Goal: Check status: Check status

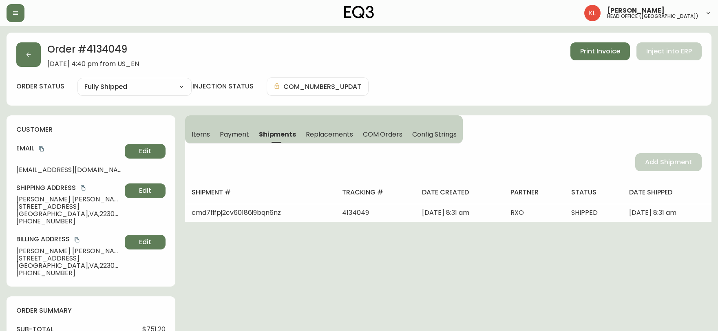
select select "FULLY_SHIPPED"
click at [679, 71] on div "Order # 4134049 July 8, 2025 at 4:40 pm from US_EN Print Invoice Inject into ER…" at bounding box center [359, 69] width 705 height 73
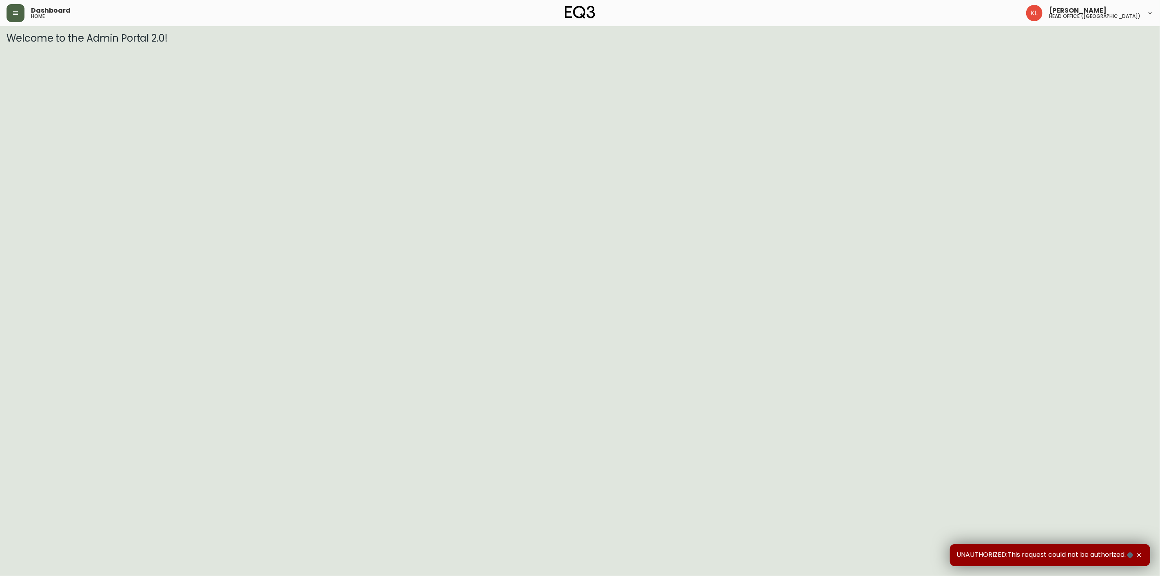
click at [16, 15] on icon "button" at bounding box center [15, 13] width 7 height 7
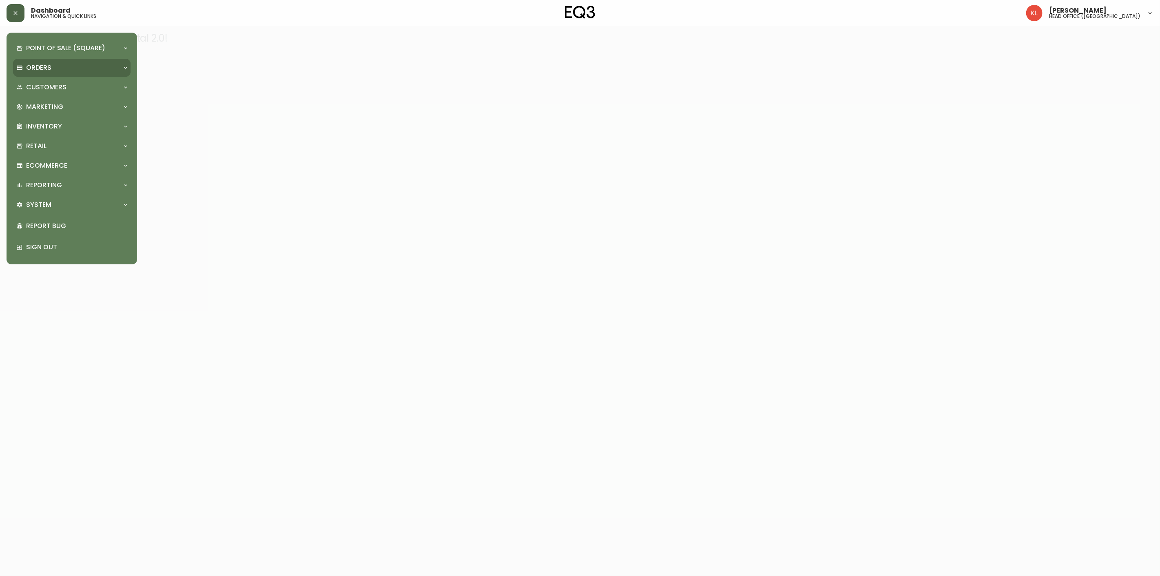
click at [41, 64] on p "Orders" at bounding box center [38, 67] width 25 height 9
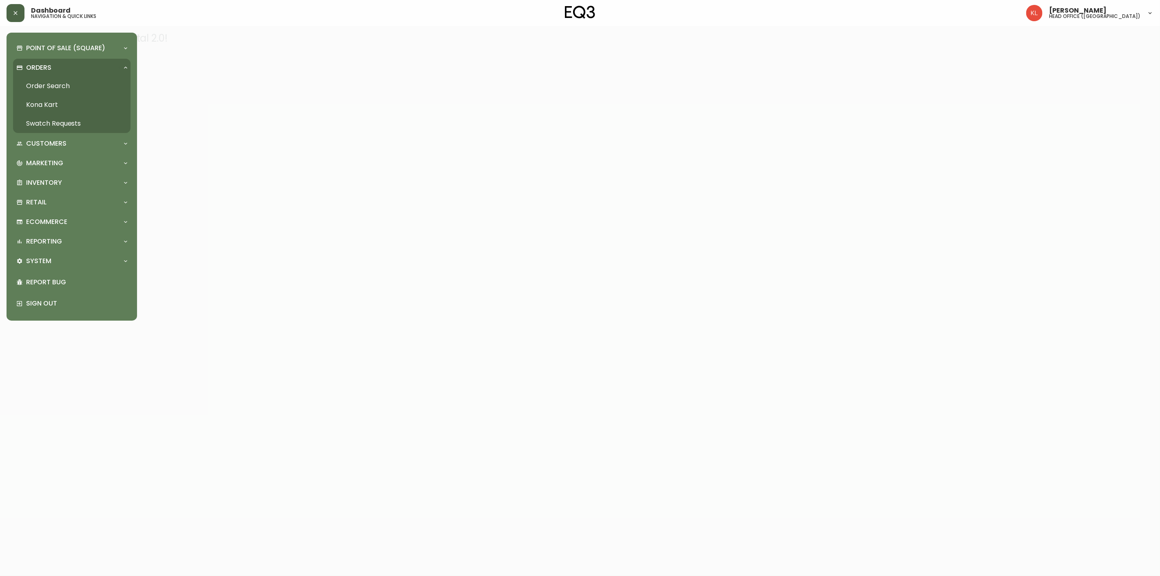
click at [52, 82] on link "Order Search" at bounding box center [71, 86] width 117 height 19
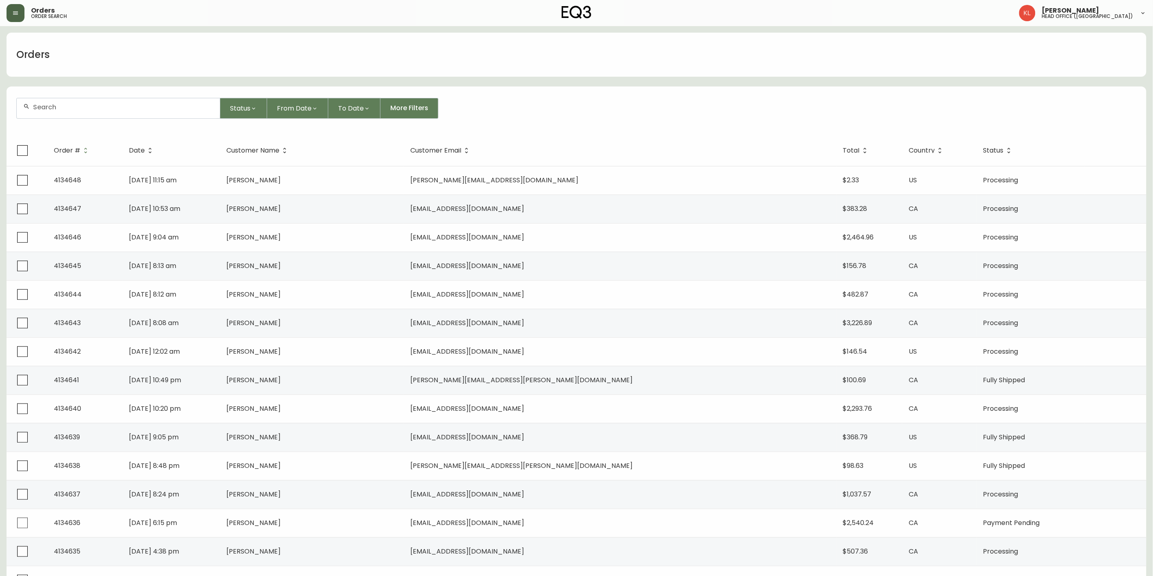
click at [88, 108] on input "text" at bounding box center [123, 107] width 180 height 8
type input "7802974095"
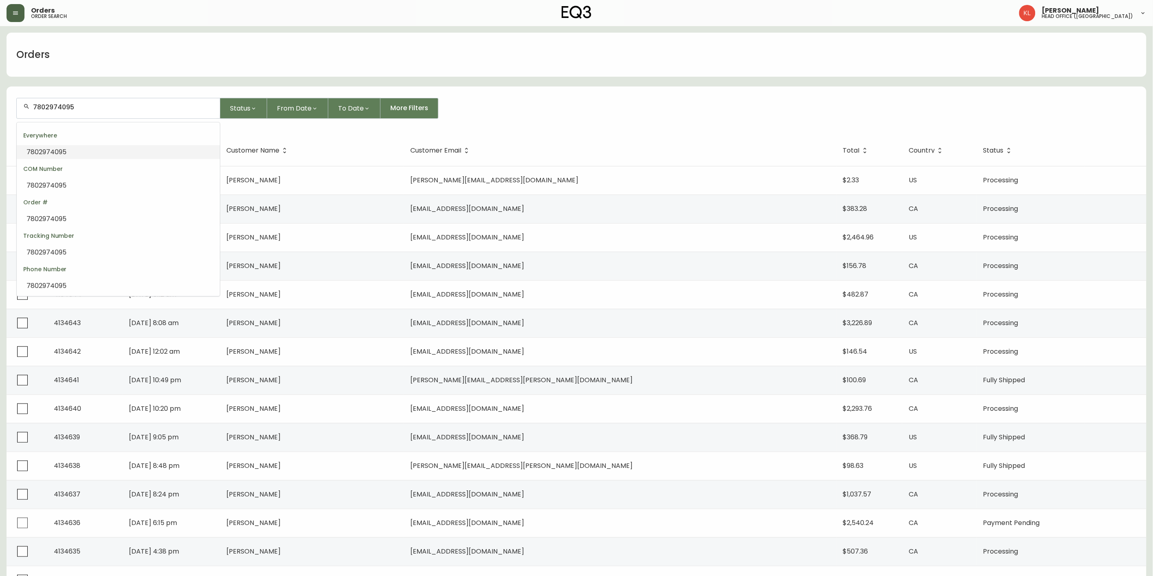
click at [69, 152] on li "7802974095" at bounding box center [118, 152] width 203 height 14
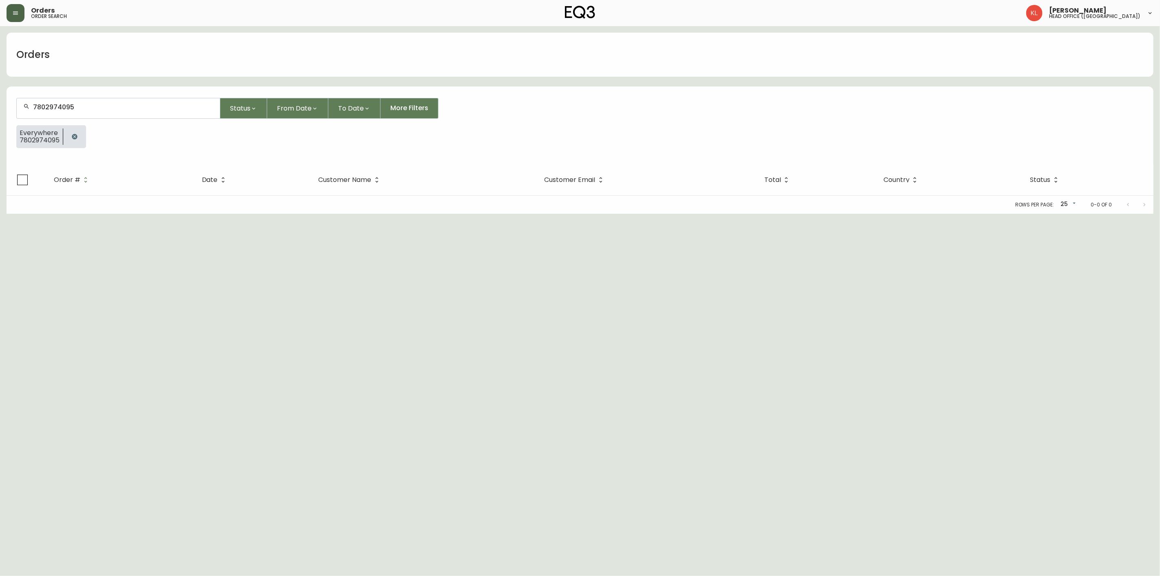
click at [76, 136] on icon "button" at bounding box center [74, 136] width 5 height 5
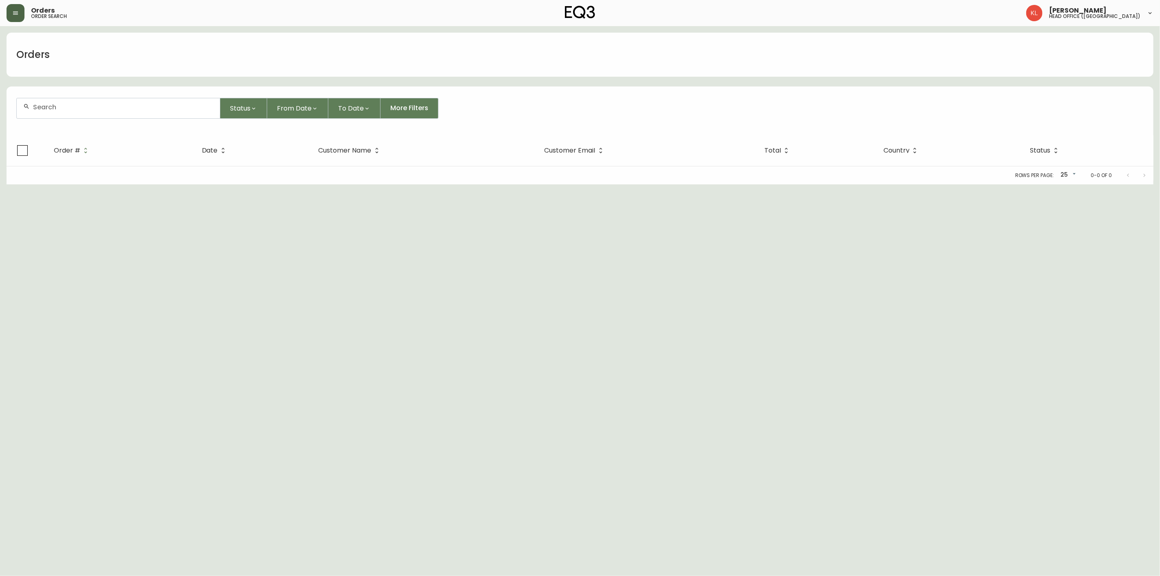
click at [113, 106] on input "text" at bounding box center [123, 107] width 180 height 8
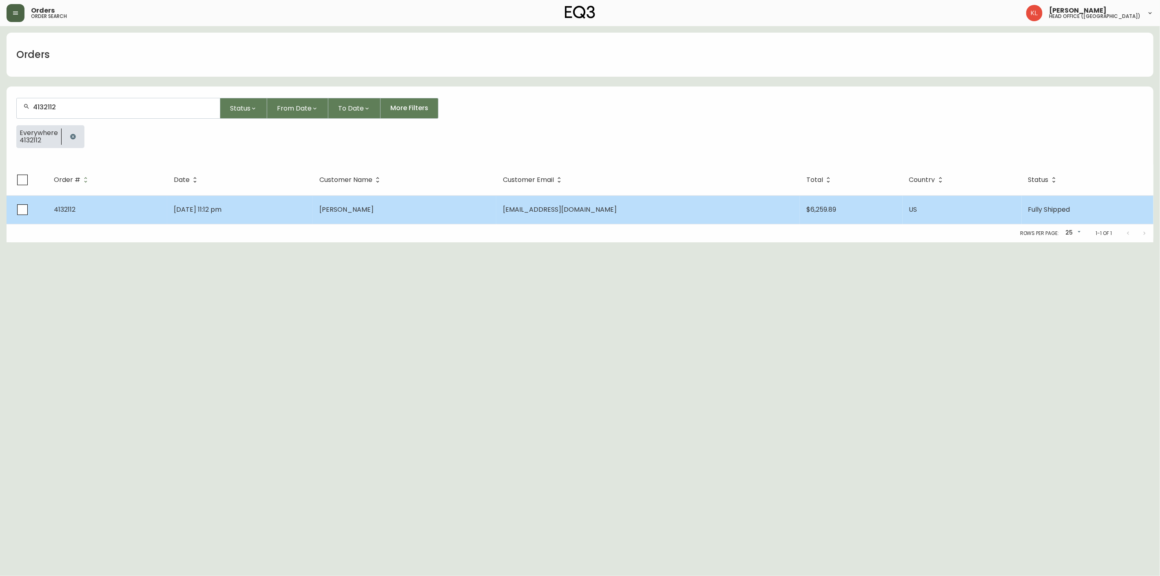
type input "4132112"
click at [266, 218] on td "Mar 30 2025, 11:12 pm" at bounding box center [240, 209] width 146 height 29
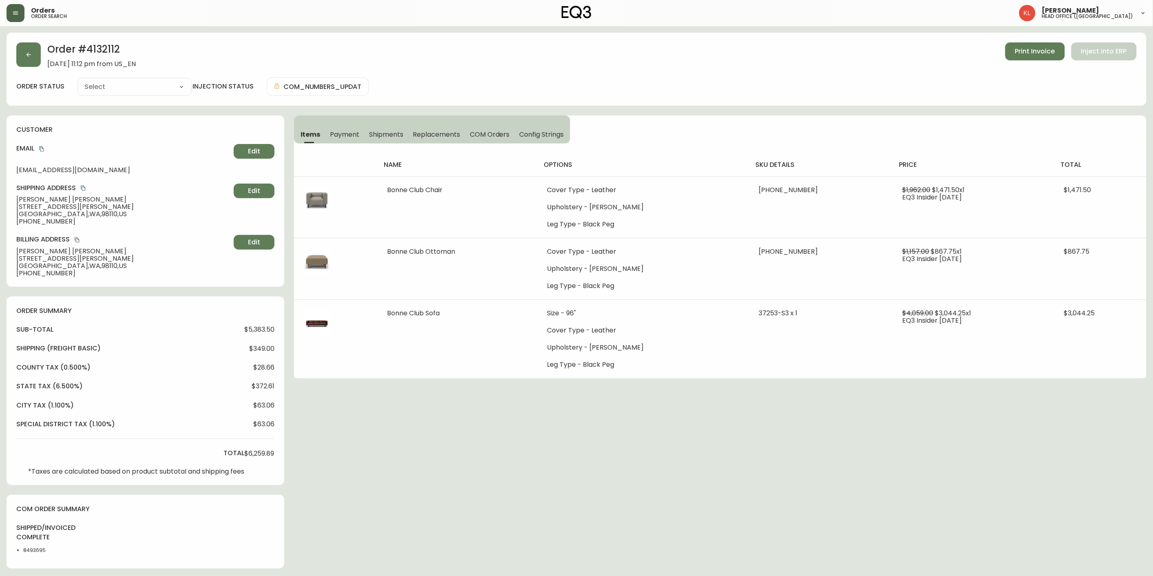
type input "Fully Shipped"
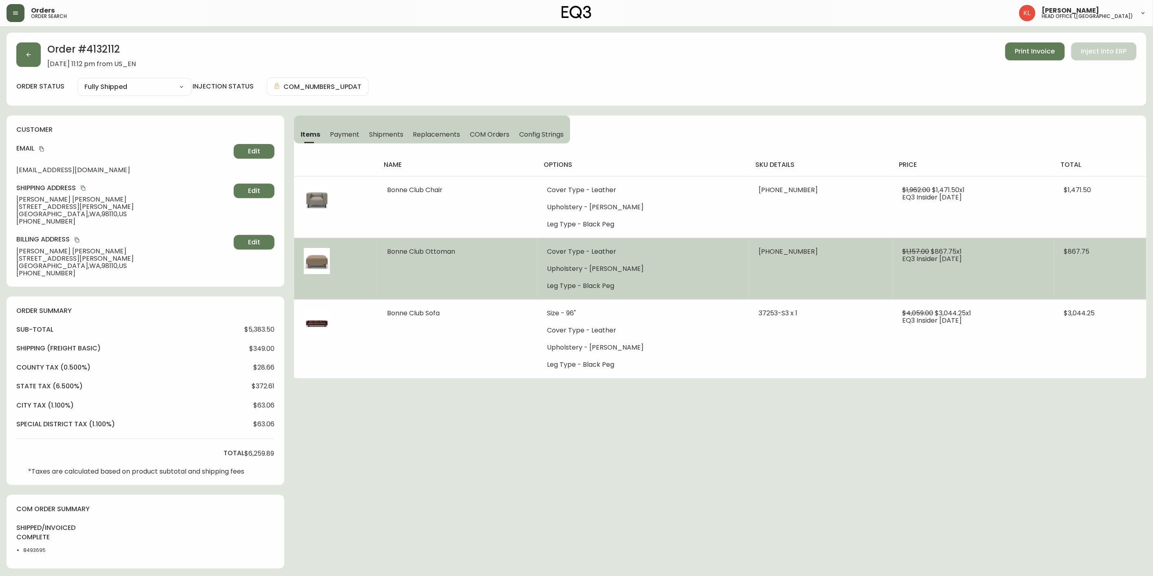
select select "FULLY_SHIPPED"
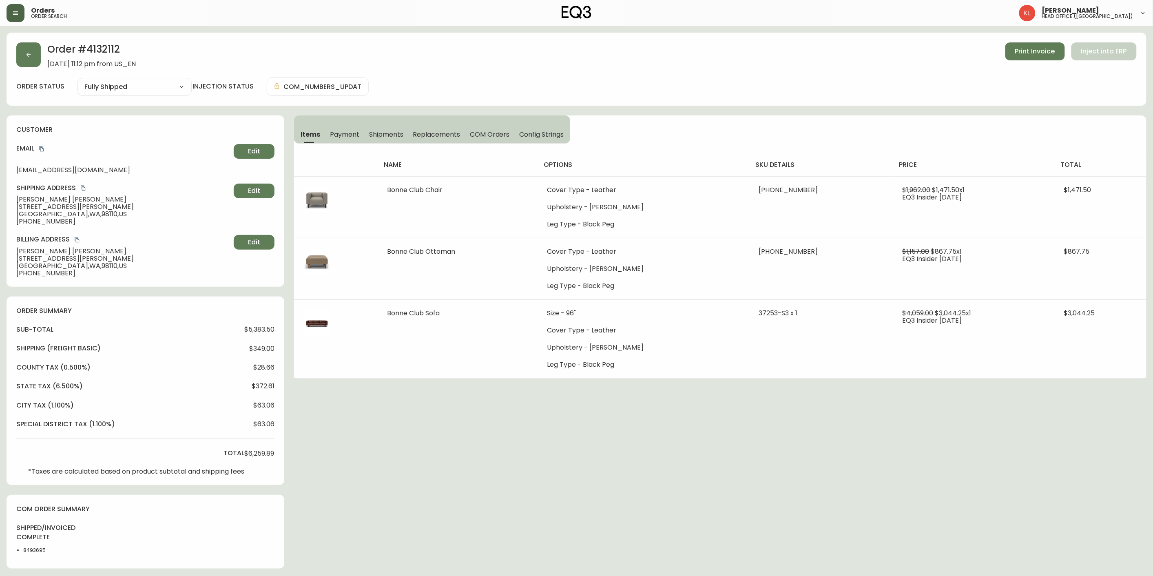
click at [387, 130] on span "Shipments" at bounding box center [386, 134] width 34 height 9
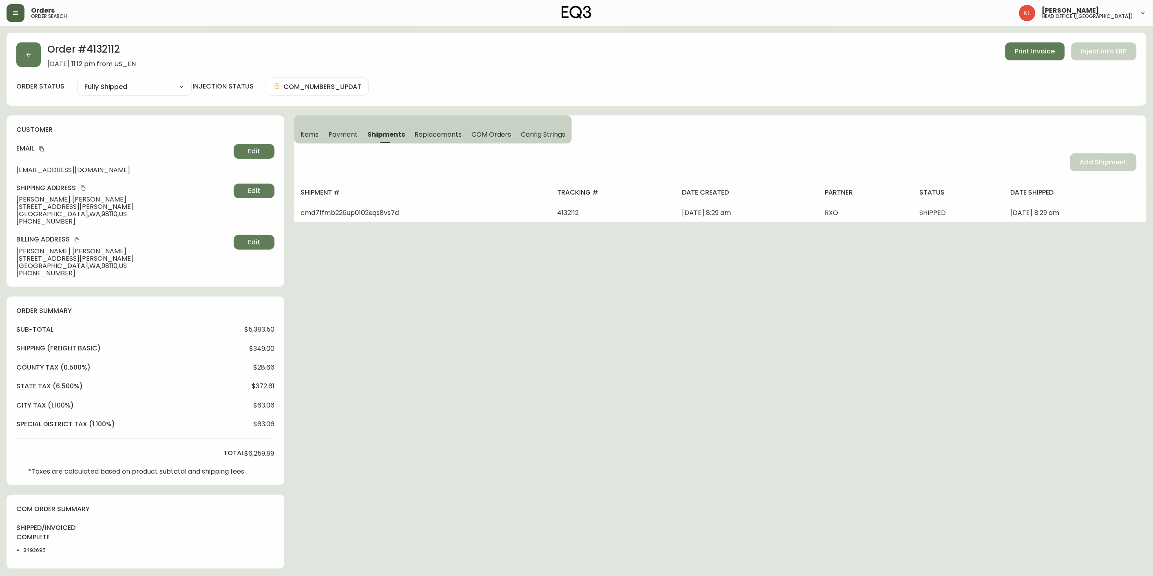
click at [307, 141] on button "Items" at bounding box center [309, 134] width 30 height 18
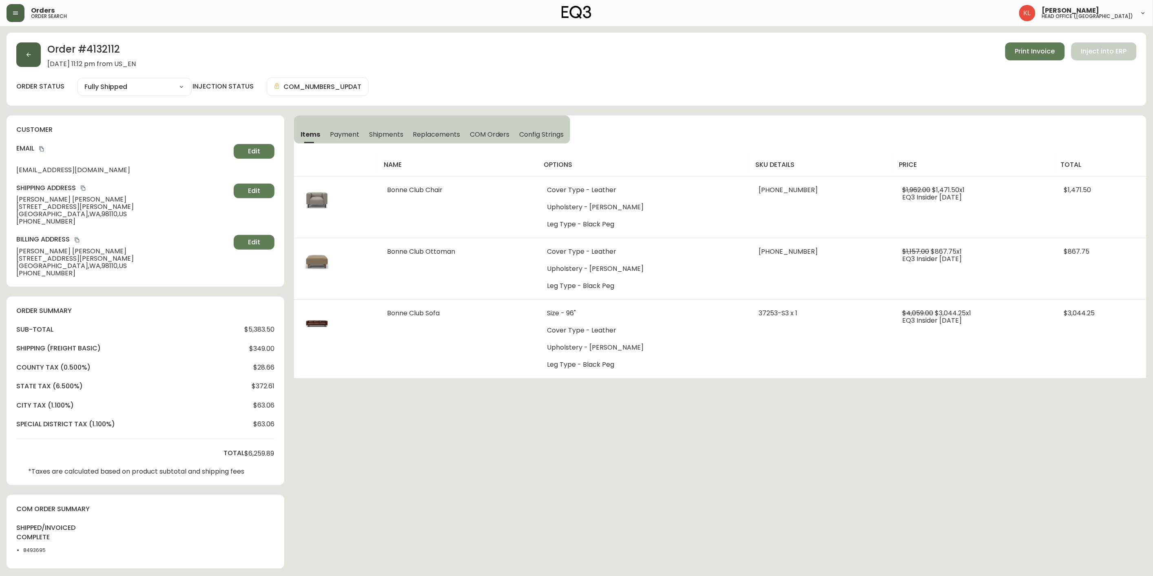
click at [35, 57] on button "button" at bounding box center [28, 54] width 24 height 24
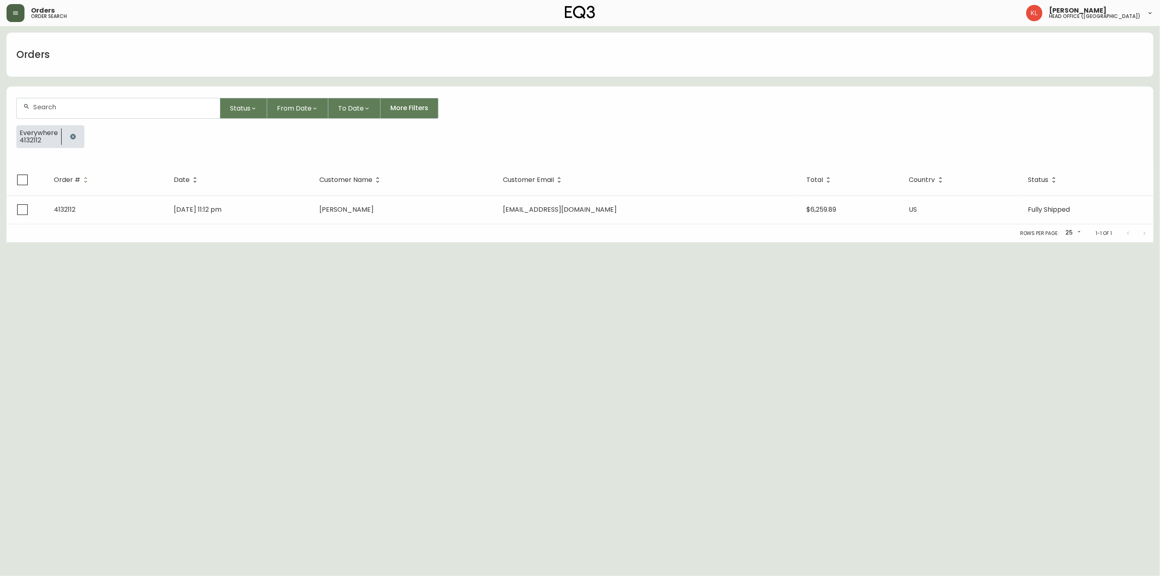
click at [75, 132] on button "button" at bounding box center [73, 136] width 16 height 16
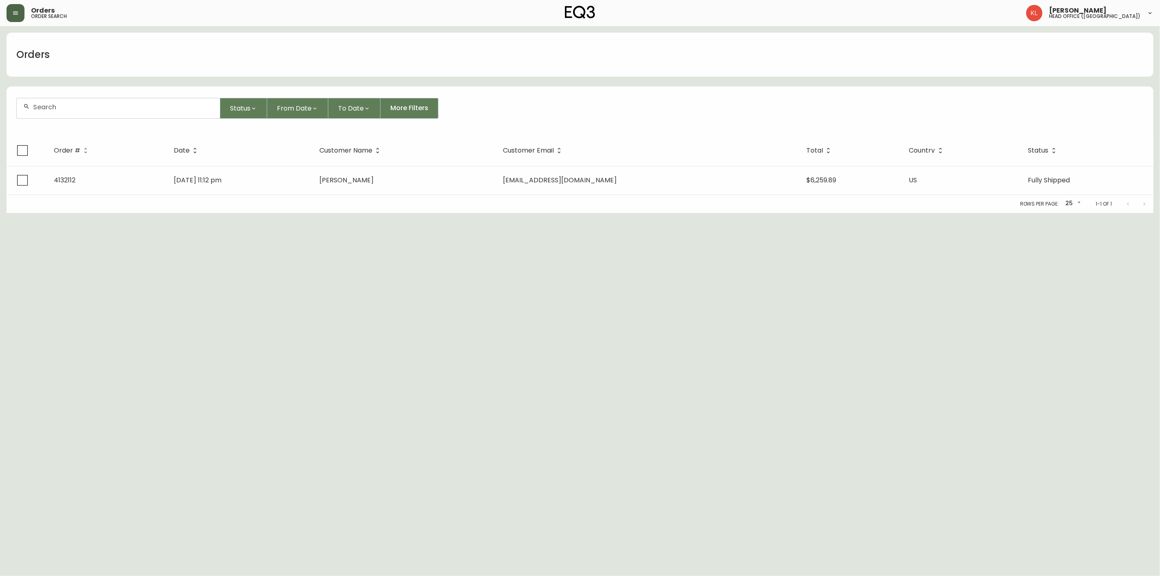
click at [85, 106] on input "text" at bounding box center [123, 107] width 180 height 8
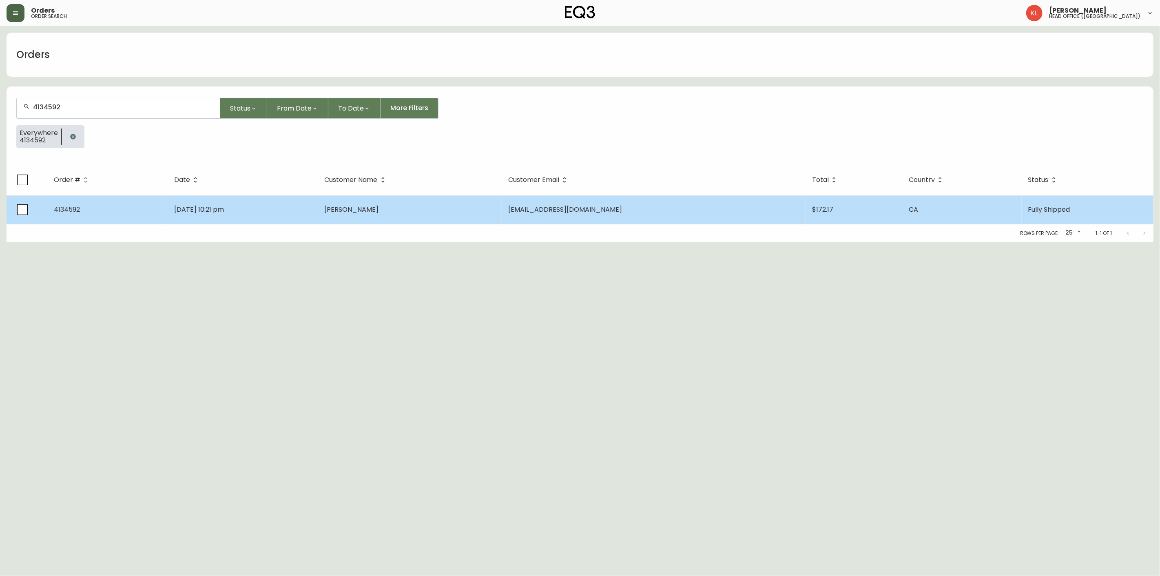
type input "4134592"
click at [318, 218] on td "Aug 09 2025, 10:21 pm" at bounding box center [243, 209] width 150 height 29
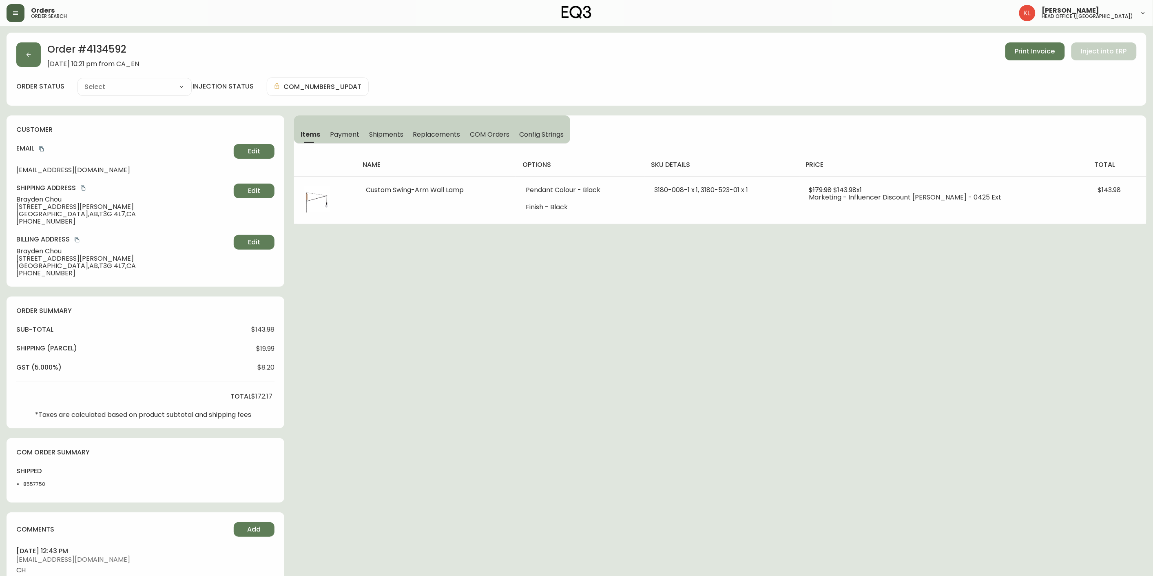
type input "Fully Shipped"
select select "FULLY_SHIPPED"
click at [33, 60] on button "button" at bounding box center [28, 54] width 24 height 24
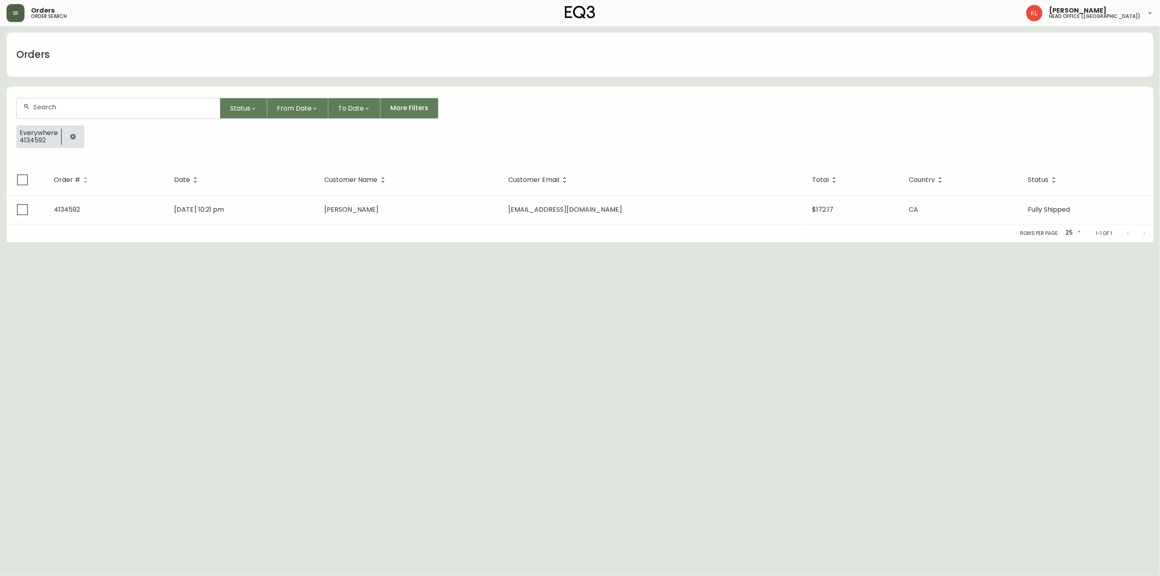
click at [77, 139] on button "button" at bounding box center [73, 136] width 16 height 16
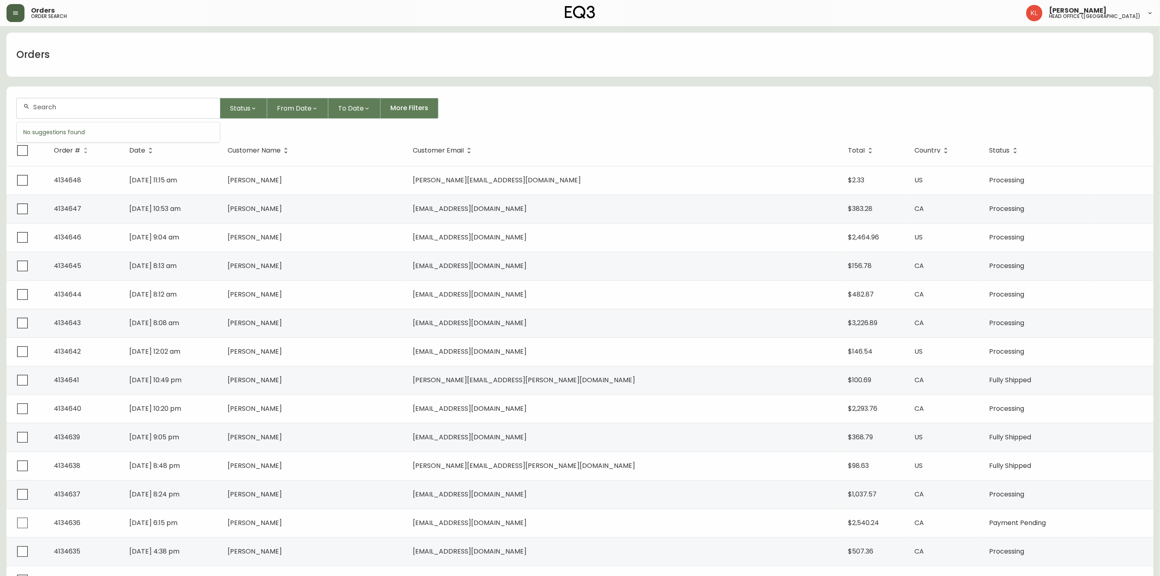
click at [95, 110] on input "text" at bounding box center [123, 107] width 180 height 8
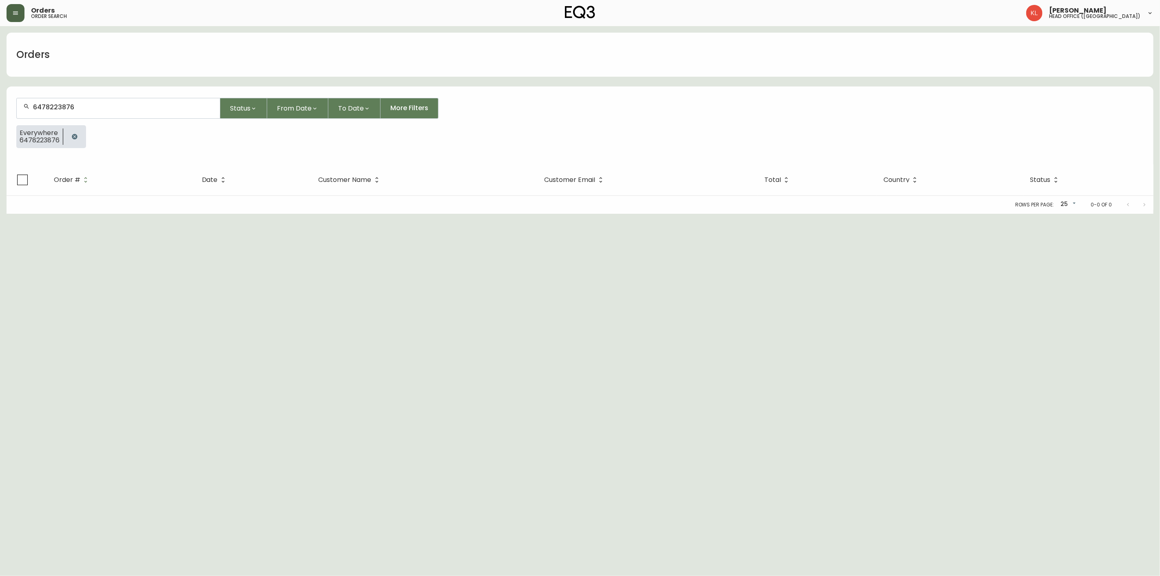
drag, startPoint x: 106, startPoint y: 104, endPoint x: -243, endPoint y: 127, distance: 350.1
click at [0, 127] on html "Orders order search Kendra Lorteau head office (canada) Orders 6478223876 Statu…" at bounding box center [580, 107] width 1160 height 214
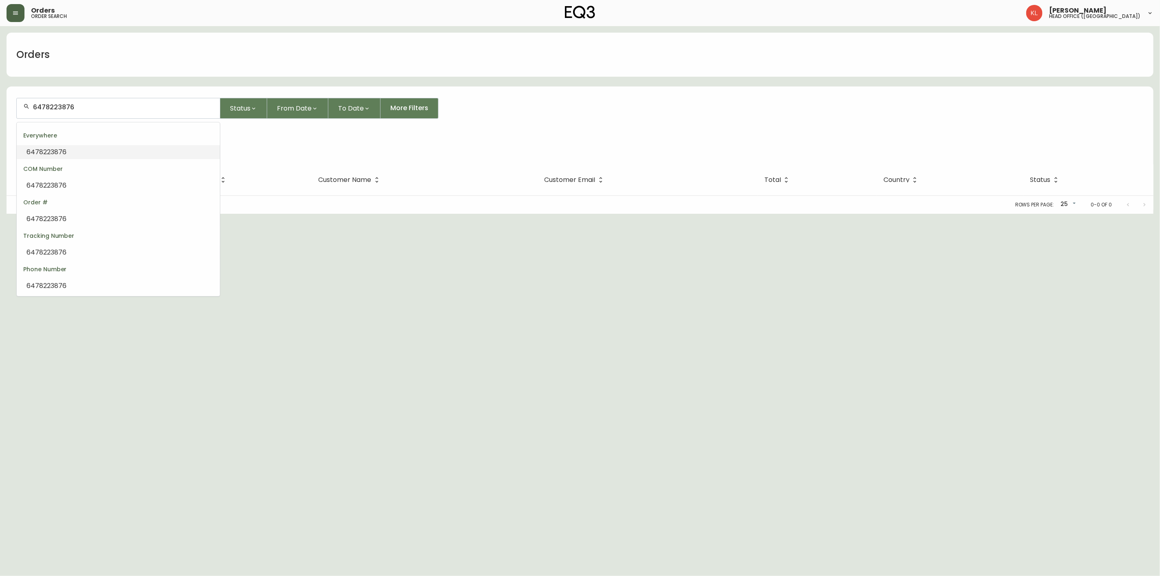
paste input "4134423"
type input "4134423"
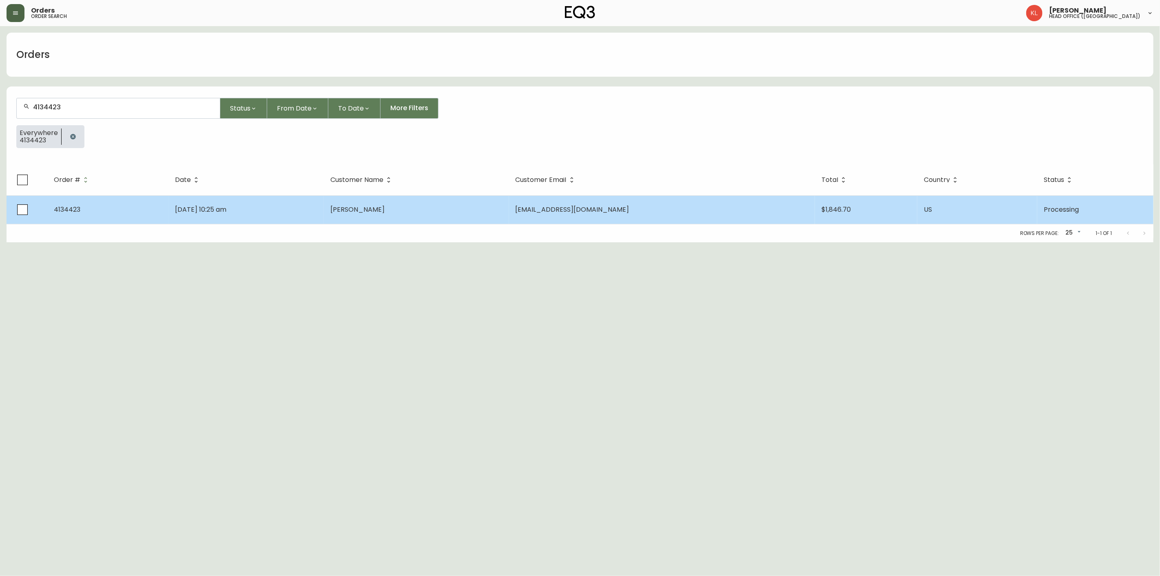
type input "4134423"
click at [269, 207] on td "Jul 31 2025, 10:25 am" at bounding box center [245, 209] width 155 height 29
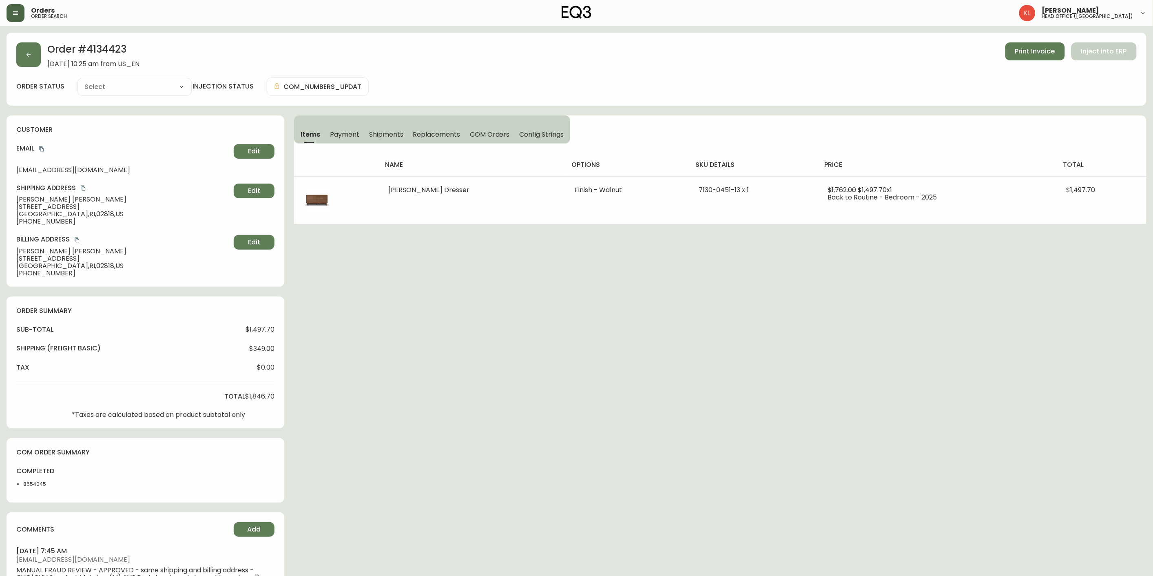
type input "Processing"
select select "PROCESSING"
click at [378, 132] on span "Shipments" at bounding box center [386, 134] width 34 height 9
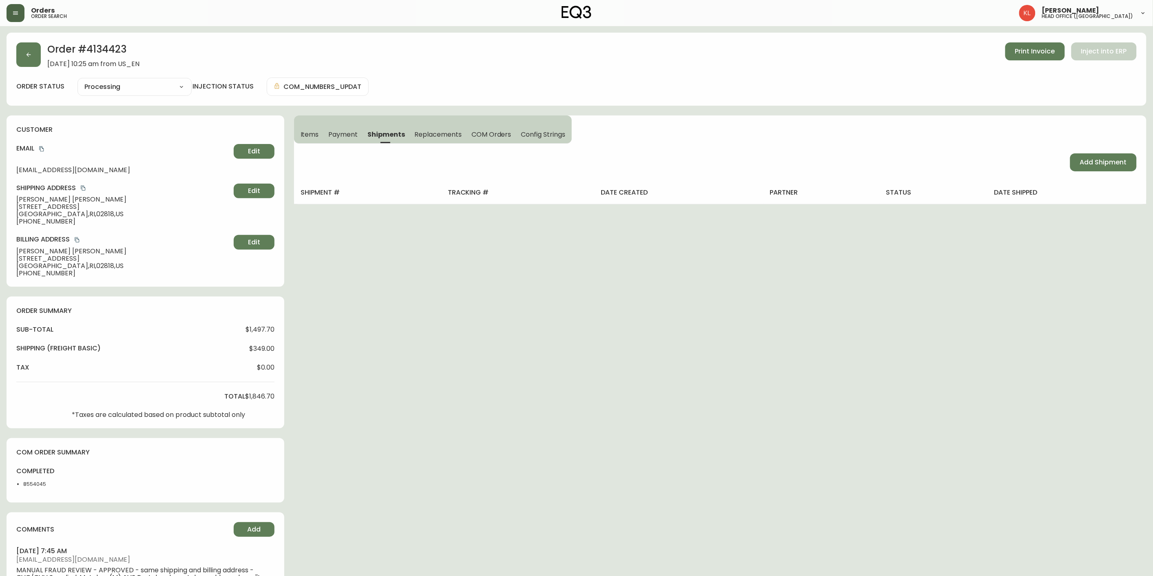
click at [304, 133] on span "Items" at bounding box center [309, 134] width 18 height 9
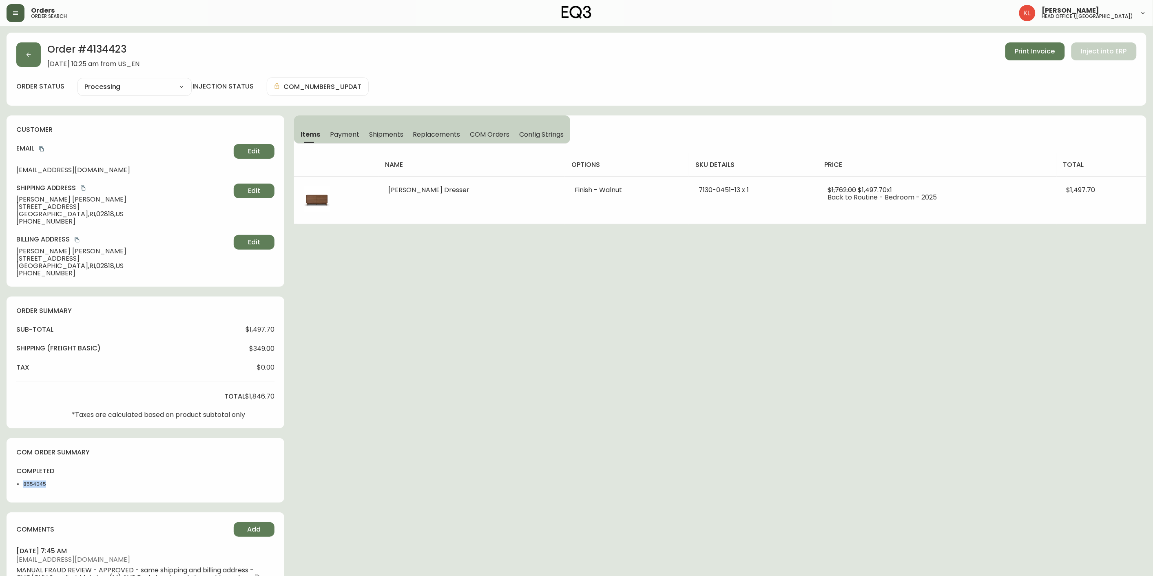
drag, startPoint x: 50, startPoint y: 482, endPoint x: 24, endPoint y: 484, distance: 25.8
click at [24, 484] on li "8554045" at bounding box center [41, 483] width 37 height 7
copy li "8554045"
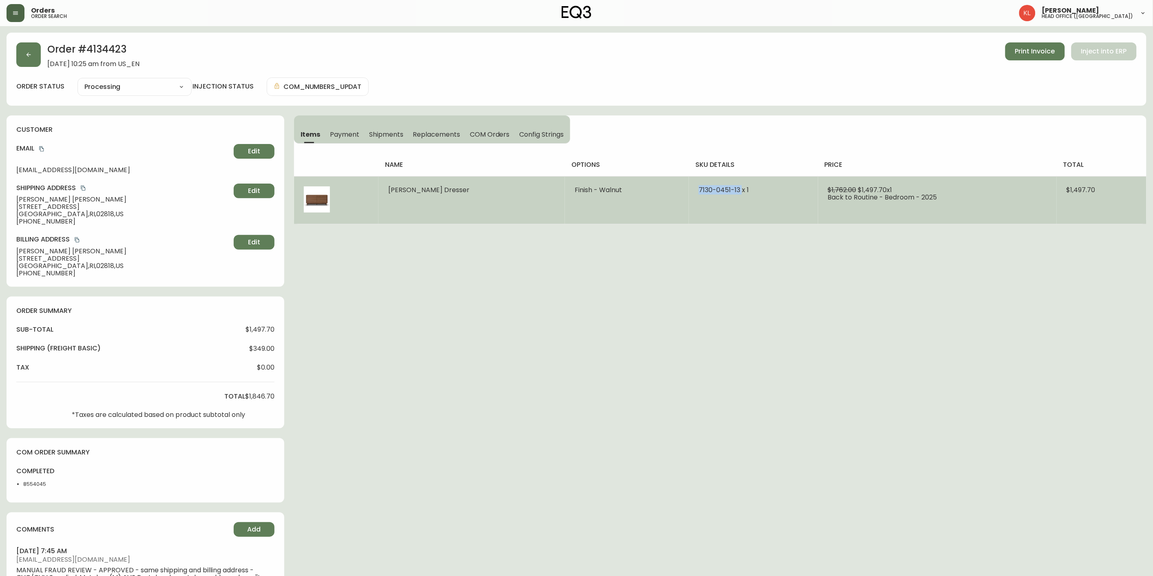
drag, startPoint x: 734, startPoint y: 190, endPoint x: 688, endPoint y: 188, distance: 46.1
click at [689, 188] on td "7130-0451-13 x 1" at bounding box center [753, 200] width 129 height 48
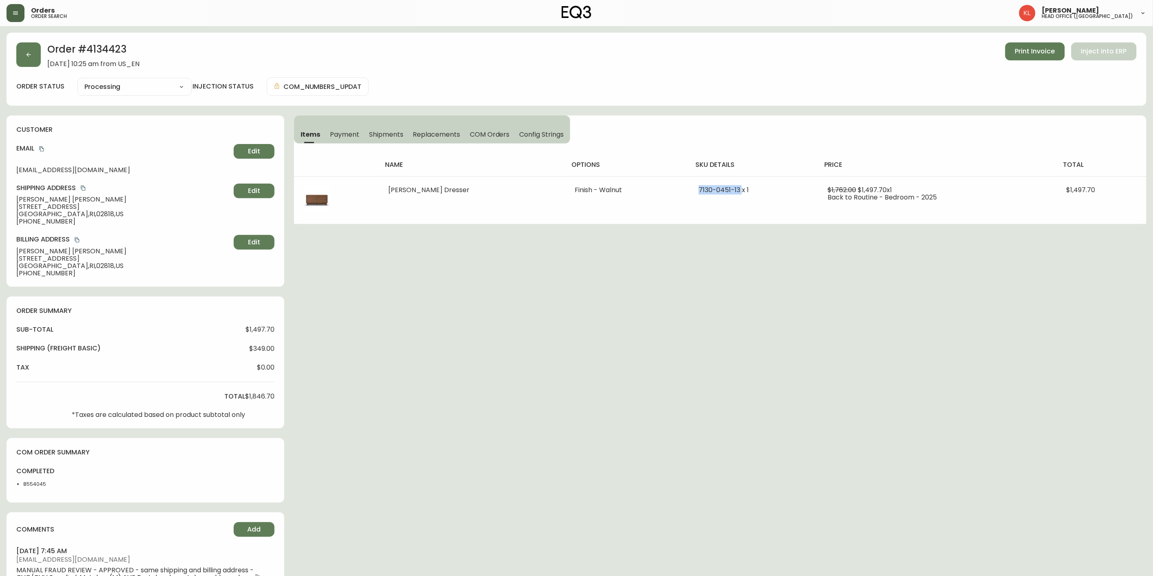
copy span "7130-0451-13"
click at [35, 47] on button "button" at bounding box center [28, 54] width 24 height 24
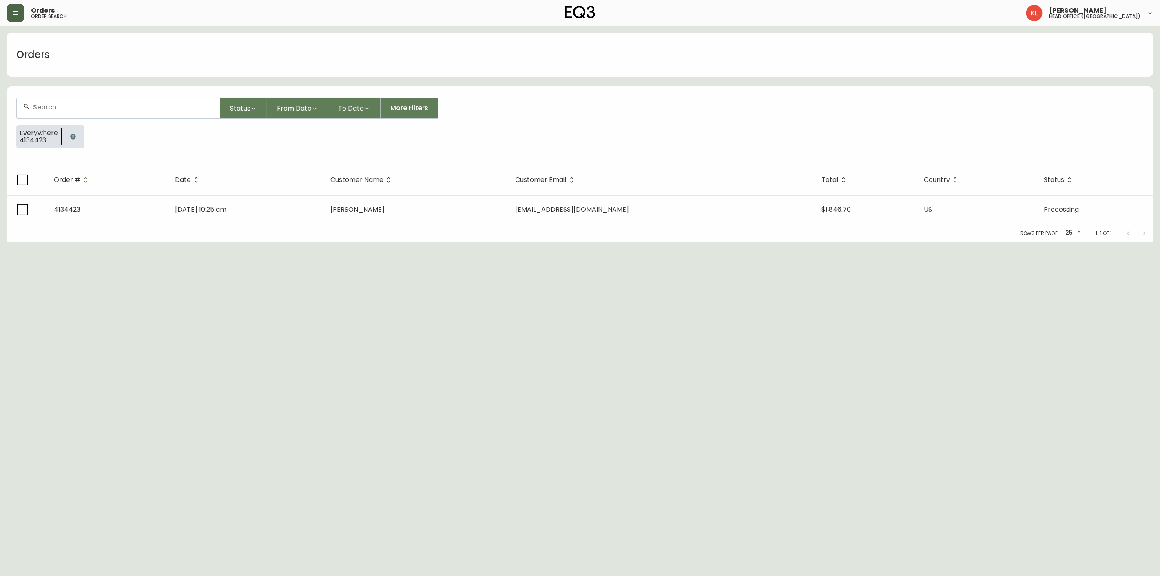
click at [14, 17] on button "button" at bounding box center [16, 13] width 18 height 18
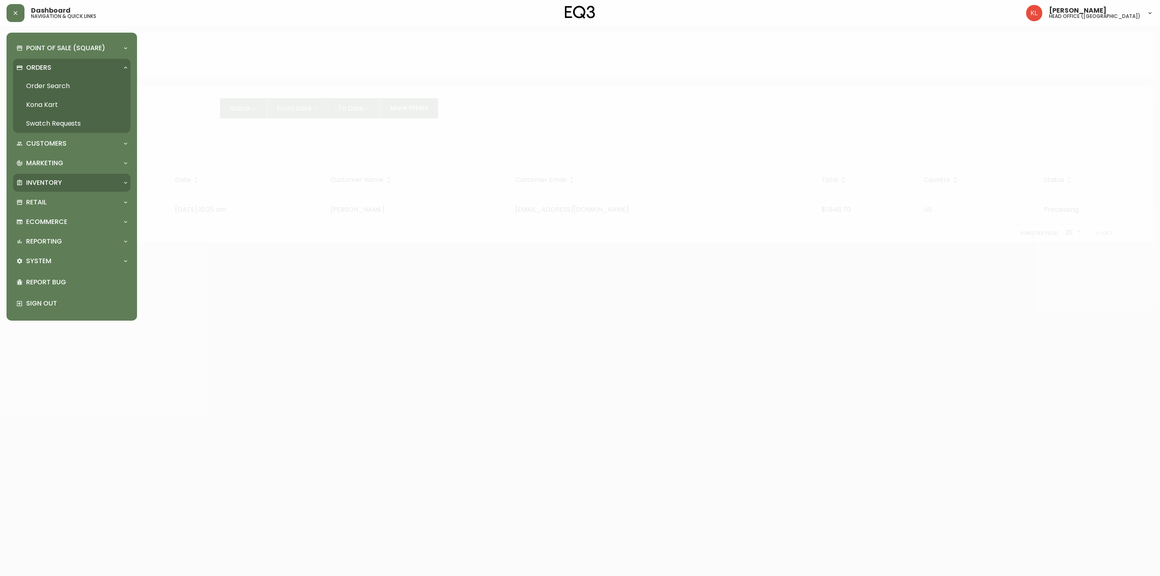
click at [74, 183] on div "Inventory" at bounding box center [67, 182] width 103 height 9
click at [64, 197] on link "Import Stock Status" at bounding box center [71, 201] width 117 height 19
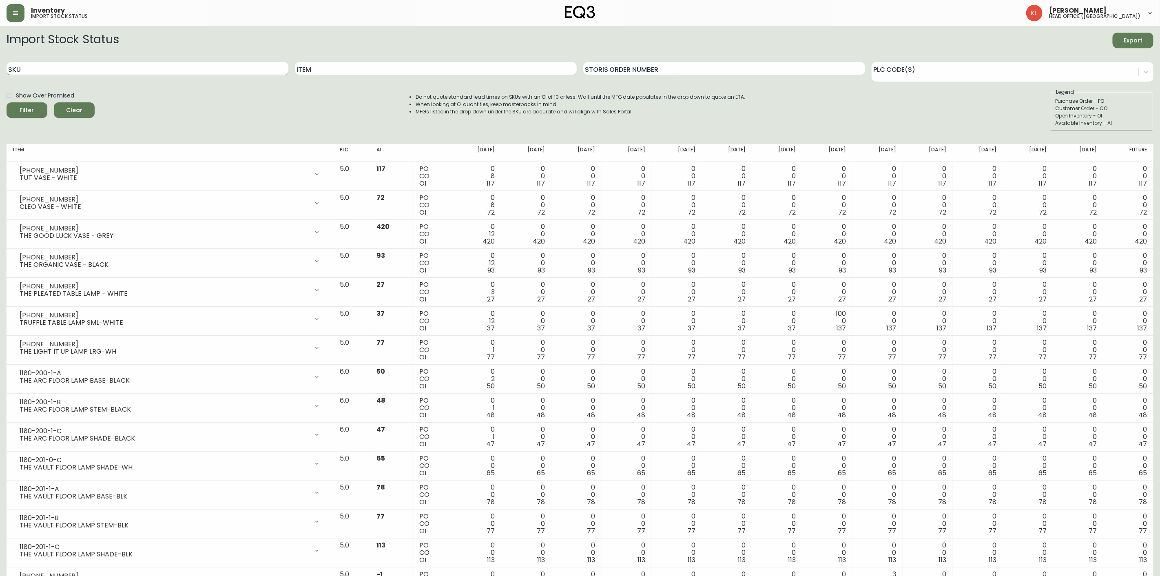
click at [55, 62] on input "SKU" at bounding box center [148, 68] width 282 height 13
paste input "7130-0451-13"
type input "7130-0451-13"
click at [7, 102] on button "Filter" at bounding box center [27, 109] width 41 height 15
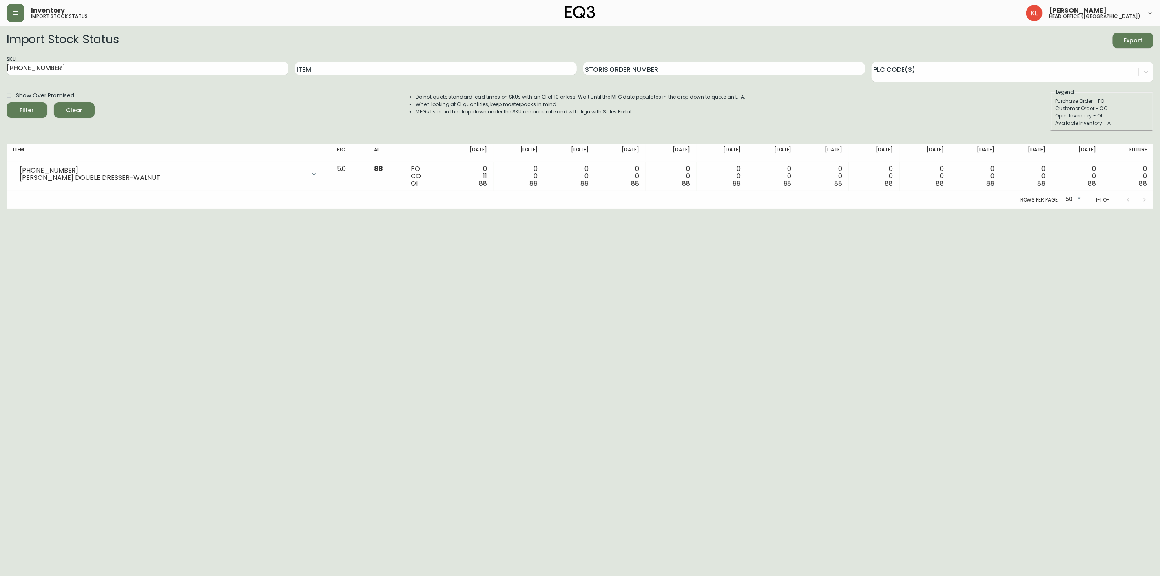
click at [13, 13] on icon "button" at bounding box center [15, 13] width 7 height 7
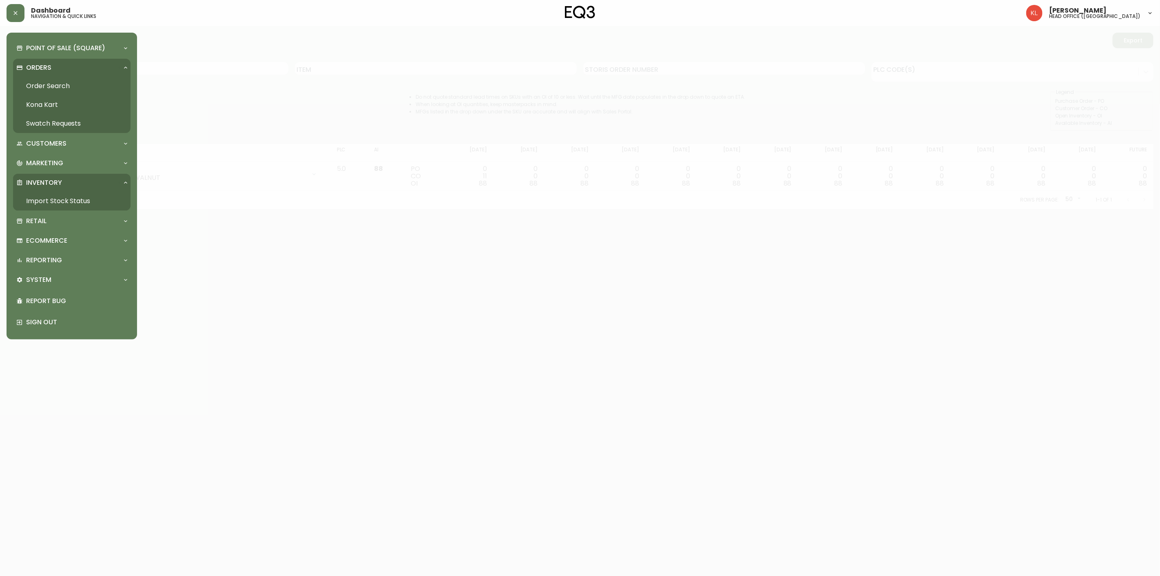
click at [35, 88] on link "Order Search" at bounding box center [71, 86] width 117 height 19
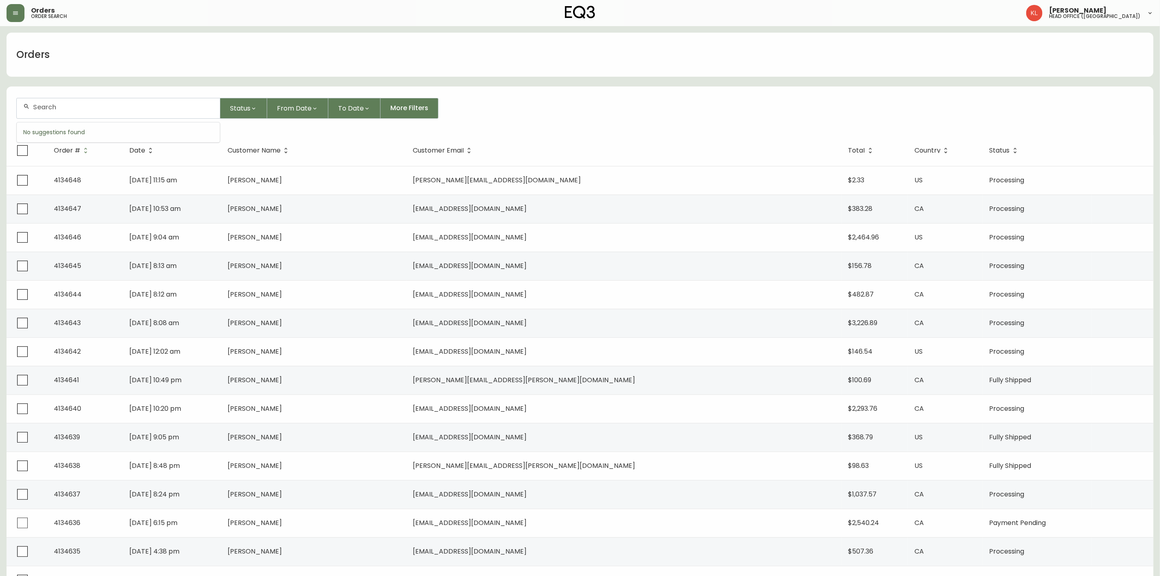
click at [75, 108] on input "text" at bounding box center [123, 107] width 180 height 8
paste input "4134394"
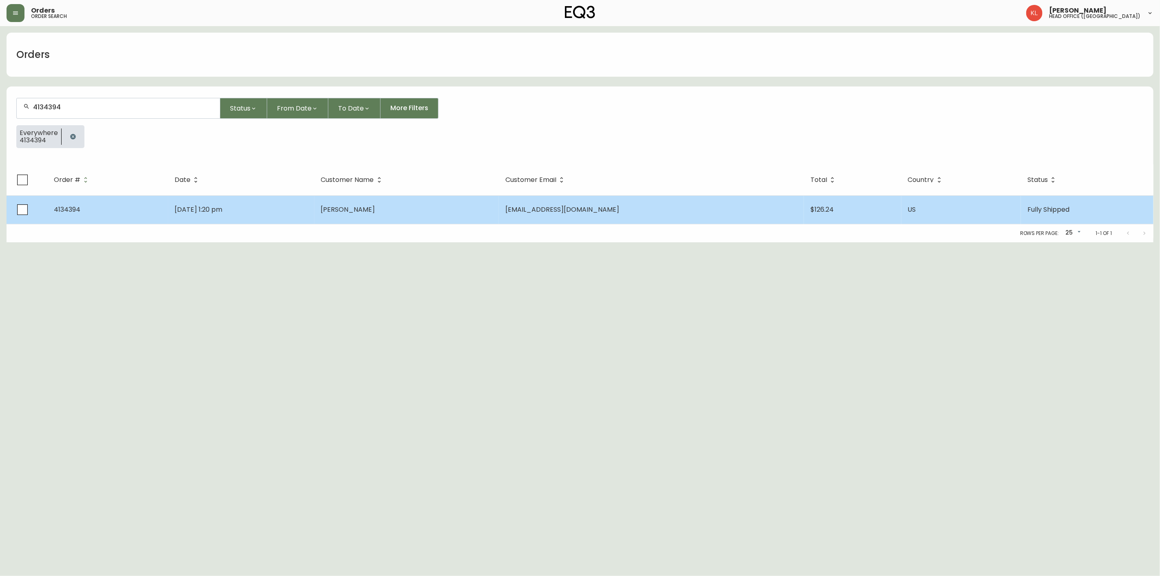
type input "4134394"
click at [217, 205] on span "Jul 29 2025, 1:20 pm" at bounding box center [199, 209] width 48 height 9
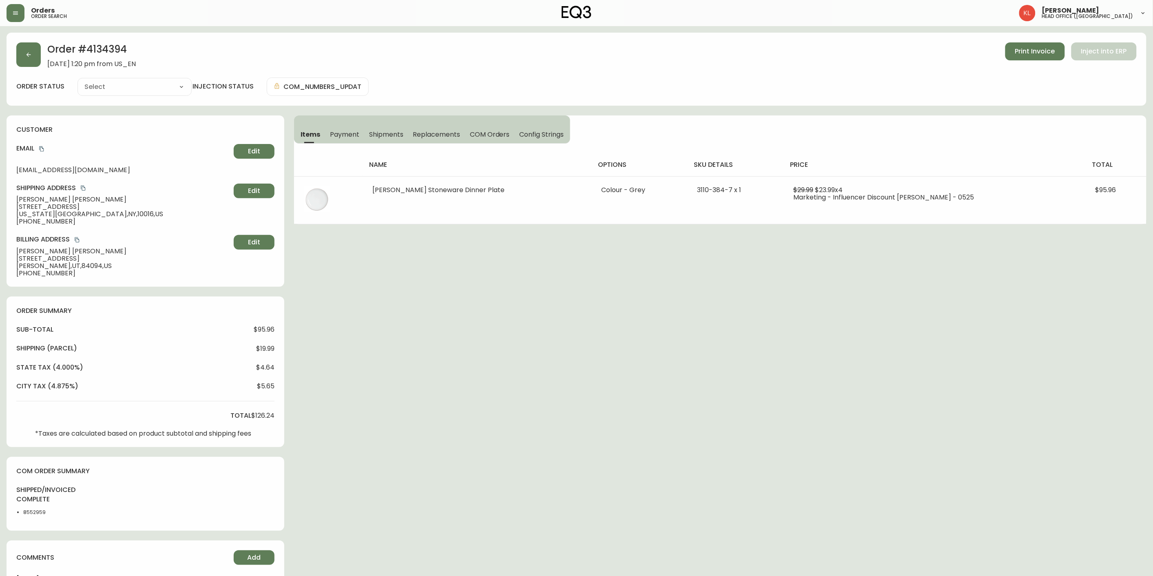
type input "Fully Shipped"
select select "FULLY_SHIPPED"
click at [378, 130] on span "Shipments" at bounding box center [386, 134] width 34 height 9
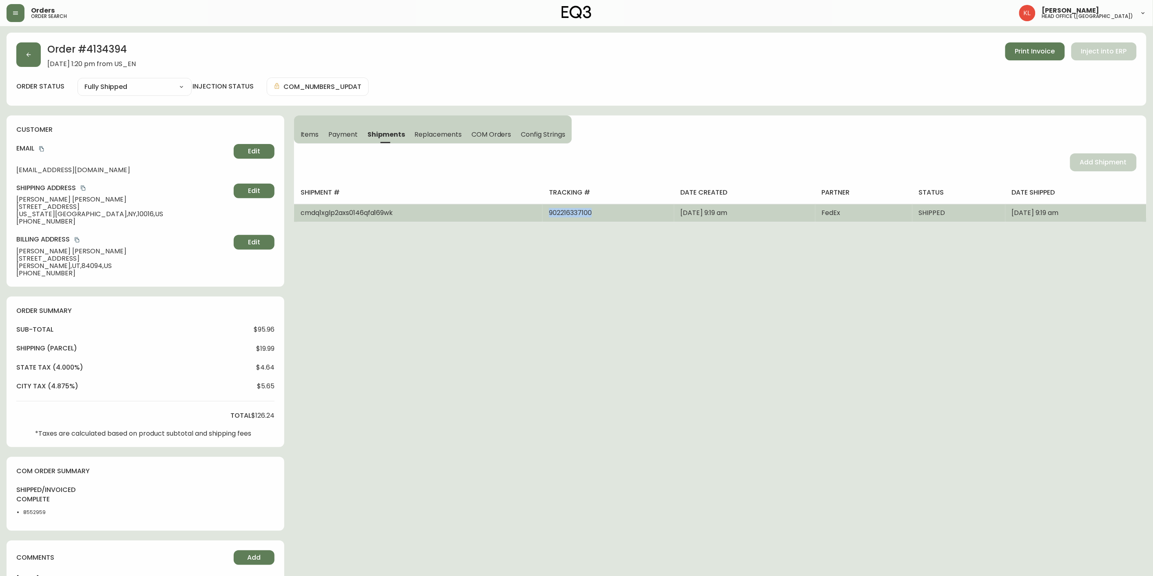
drag, startPoint x: 569, startPoint y: 211, endPoint x: 515, endPoint y: 215, distance: 54.0
click at [542, 215] on td "902216337100" at bounding box center [607, 213] width 131 height 18
copy span "902216337100"
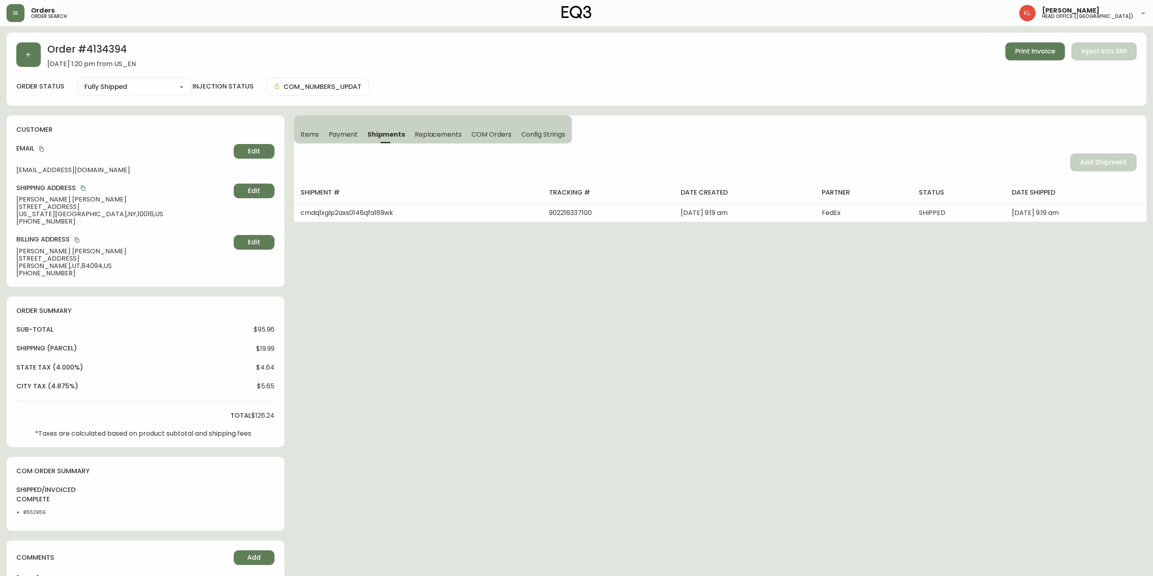
select select "FULLY_SHIPPED"
click at [26, 54] on icon "button" at bounding box center [28, 54] width 7 height 7
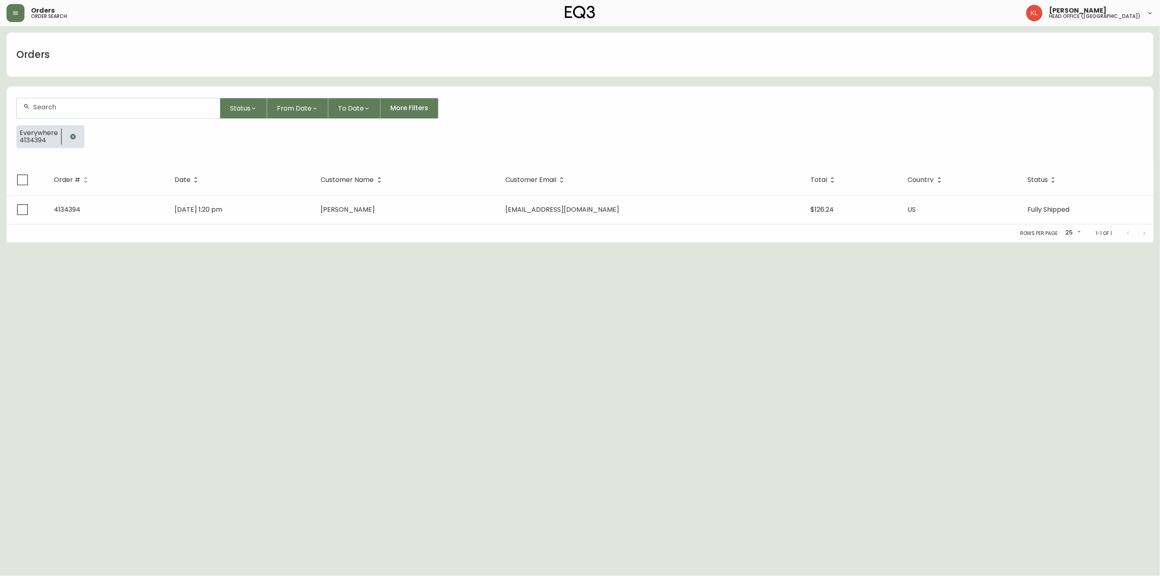
click at [75, 143] on button "button" at bounding box center [73, 136] width 16 height 16
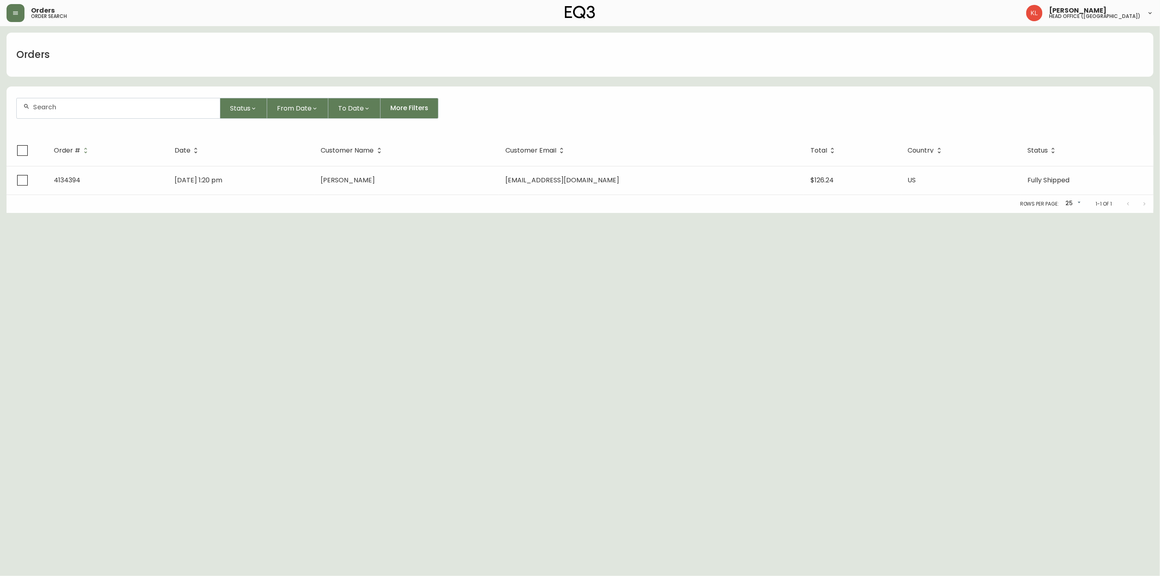
click at [88, 104] on input "text" at bounding box center [123, 107] width 180 height 8
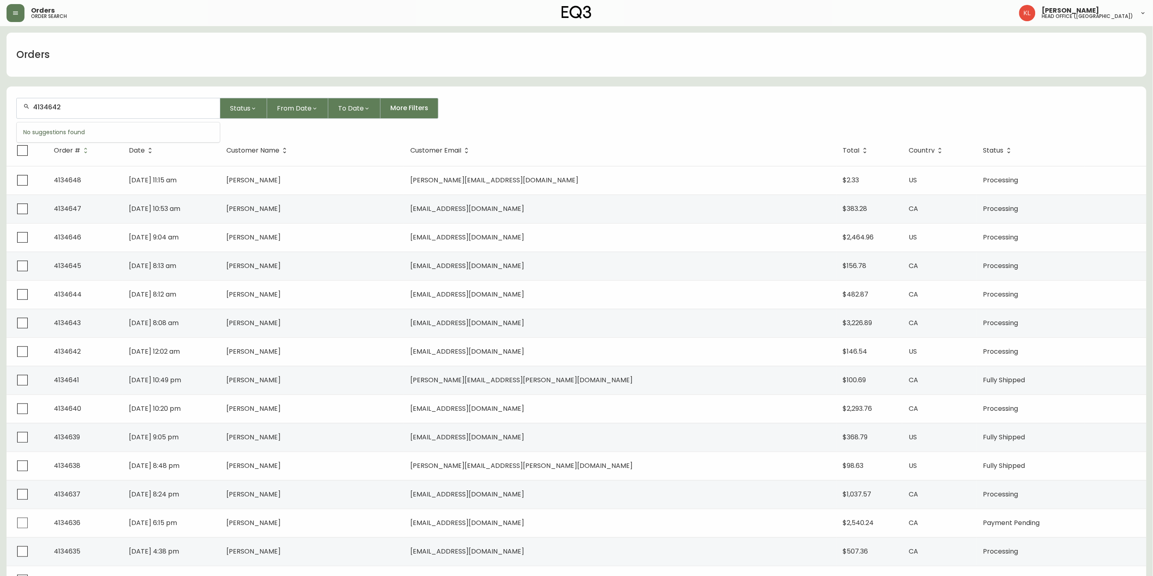
type input "4134642"
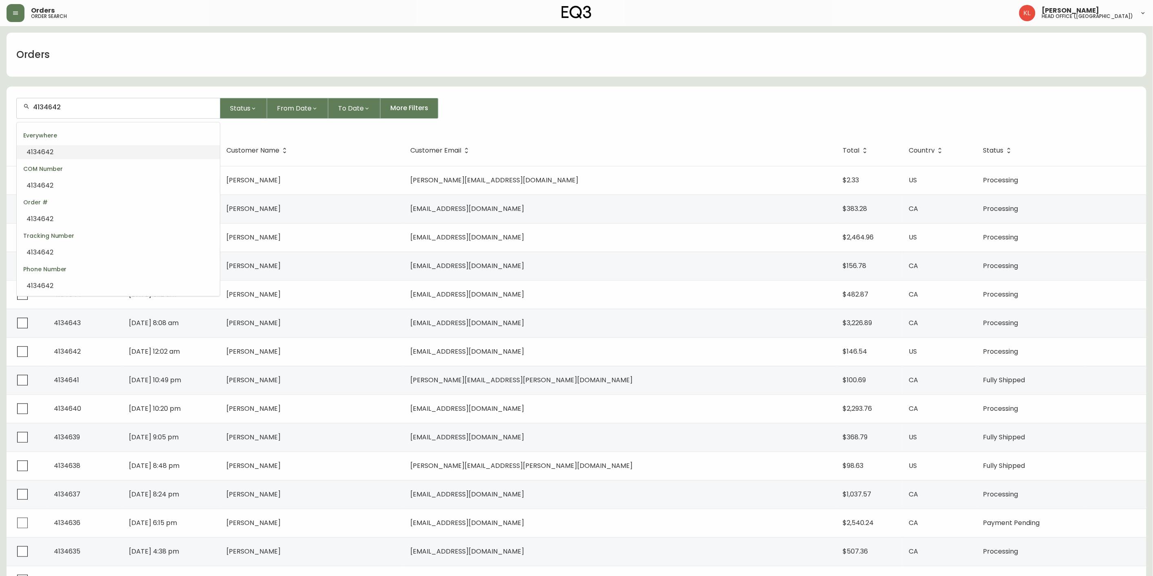
click at [67, 147] on li "4134642" at bounding box center [118, 152] width 203 height 14
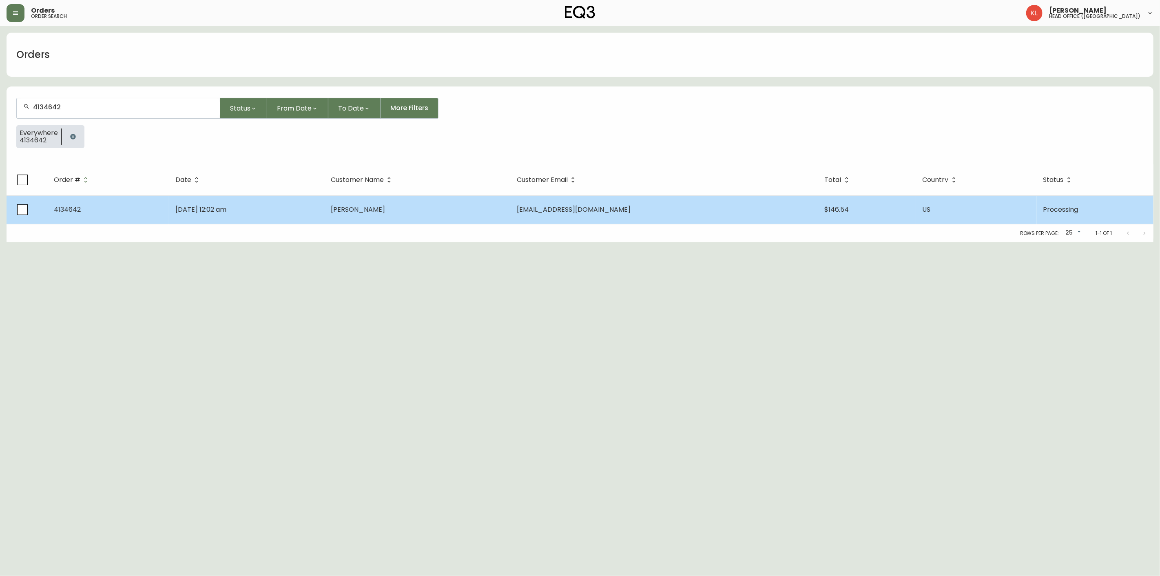
click at [324, 200] on td "Aug 14 2025, 12:02 am" at bounding box center [246, 209] width 155 height 29
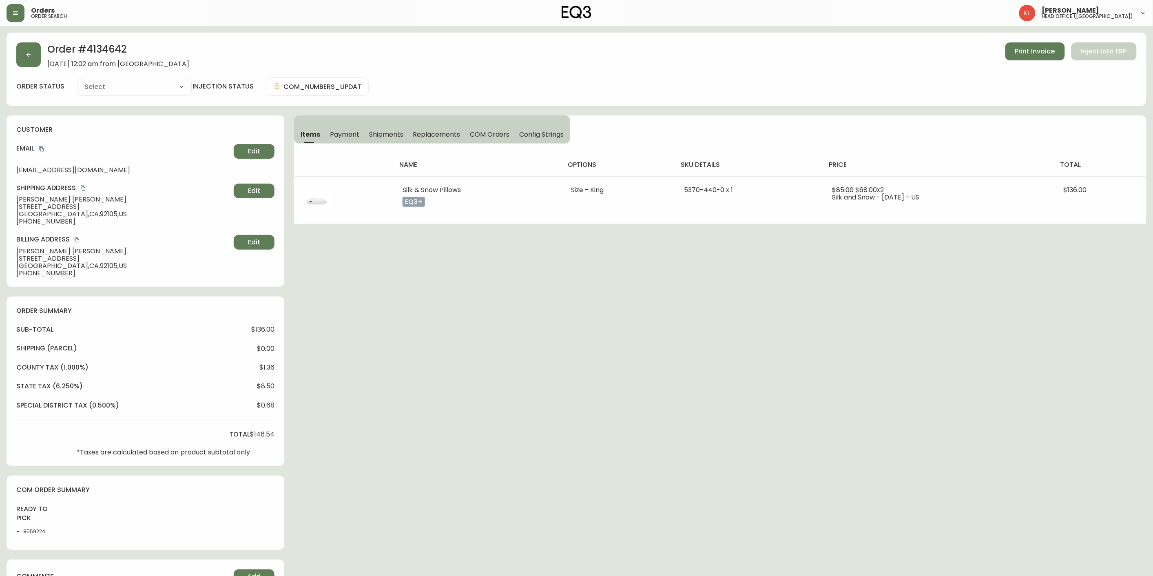
type input "Processing"
select select "PROCESSING"
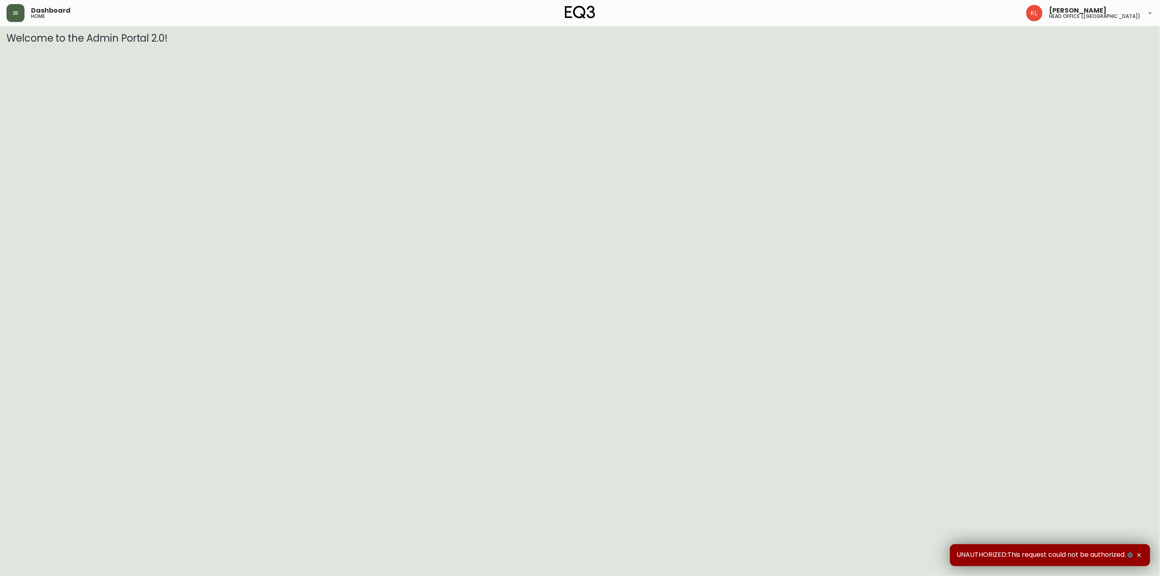
click at [10, 13] on button "button" at bounding box center [16, 13] width 18 height 18
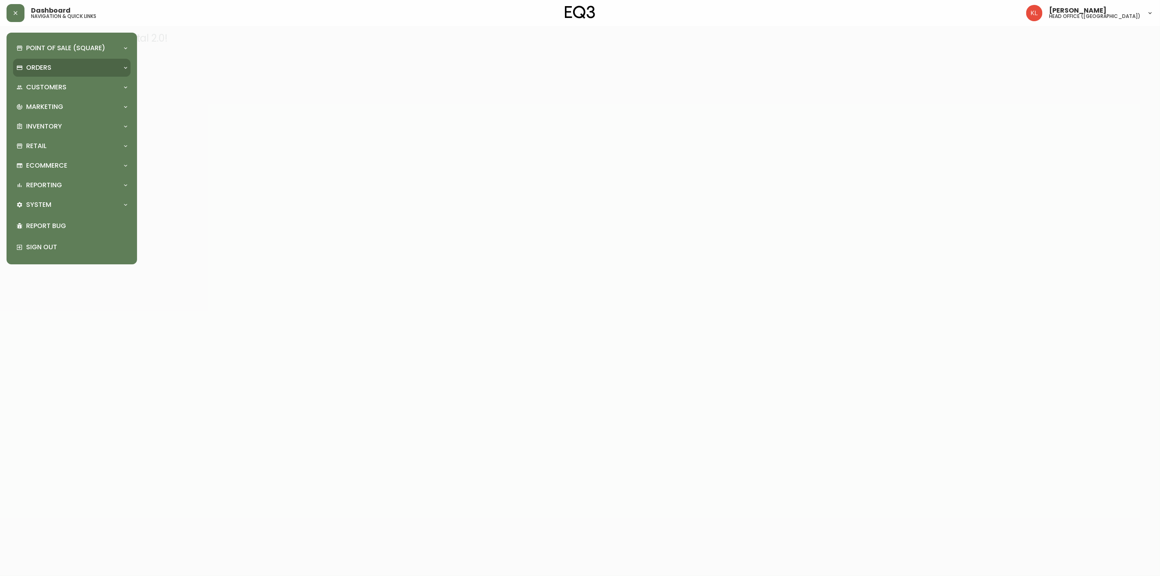
click at [58, 66] on div "Orders" at bounding box center [67, 67] width 103 height 9
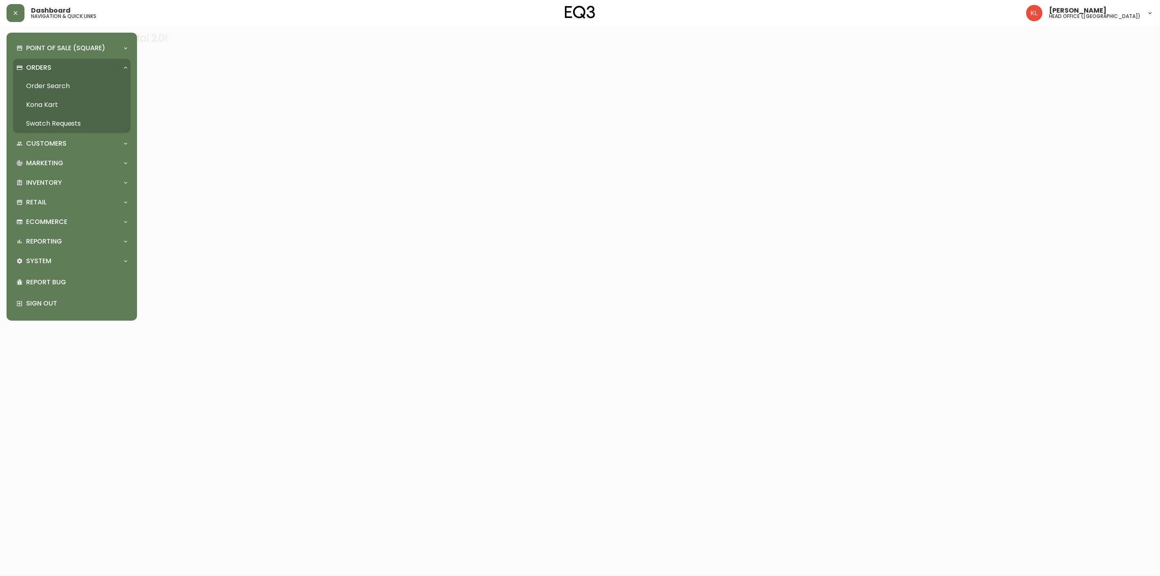
drag, startPoint x: 47, startPoint y: 88, endPoint x: 64, endPoint y: 88, distance: 16.7
click at [47, 88] on link "Order Search" at bounding box center [71, 86] width 117 height 19
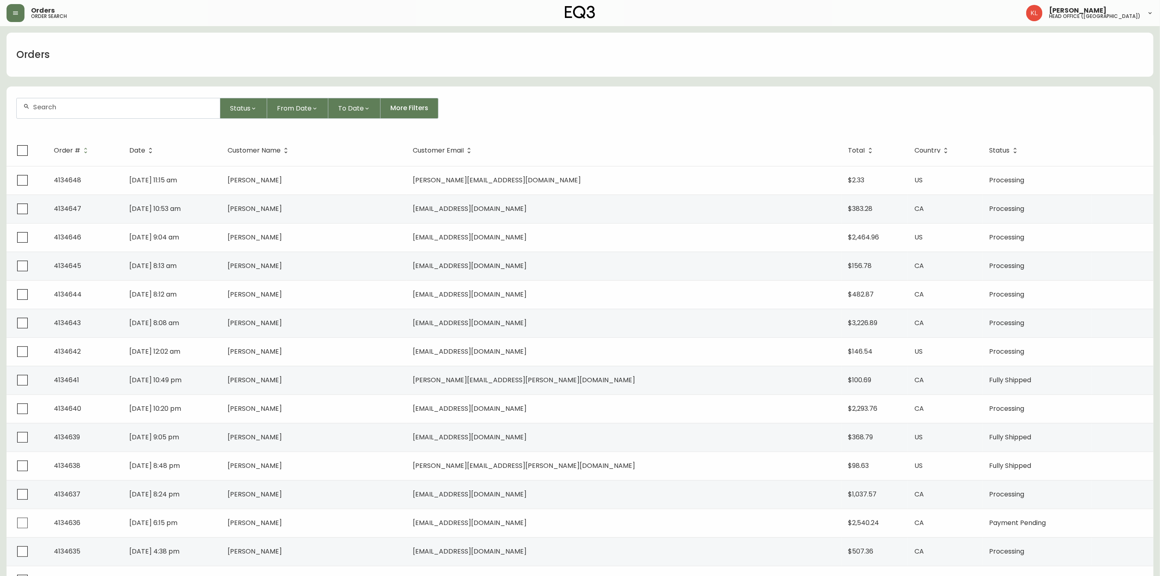
click at [79, 99] on div at bounding box center [118, 108] width 203 height 20
type input "4134642"
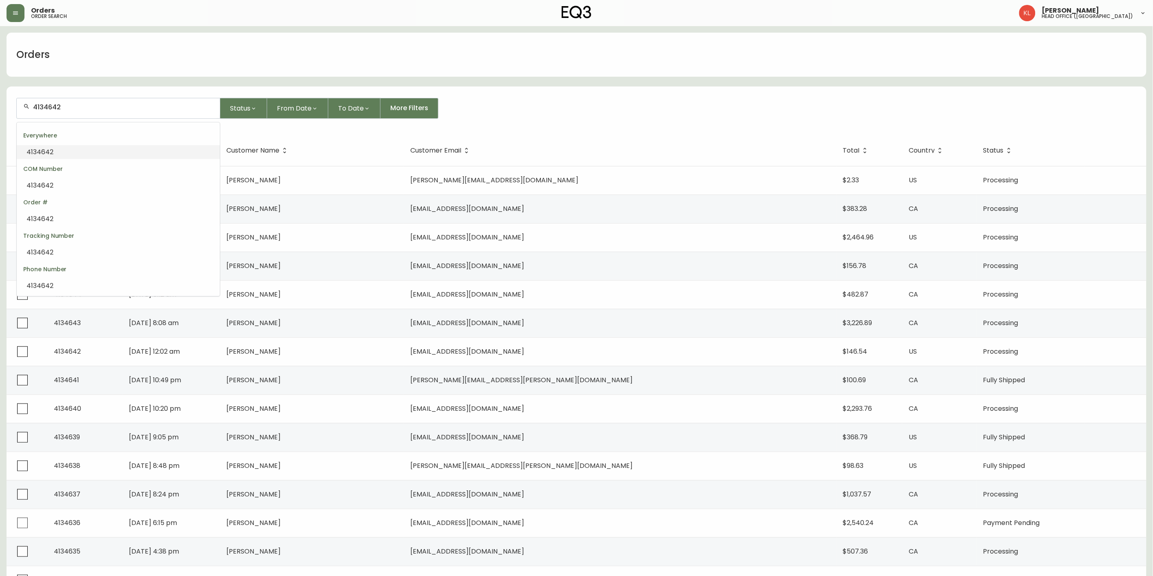
click at [108, 152] on li "4134642" at bounding box center [118, 152] width 203 height 14
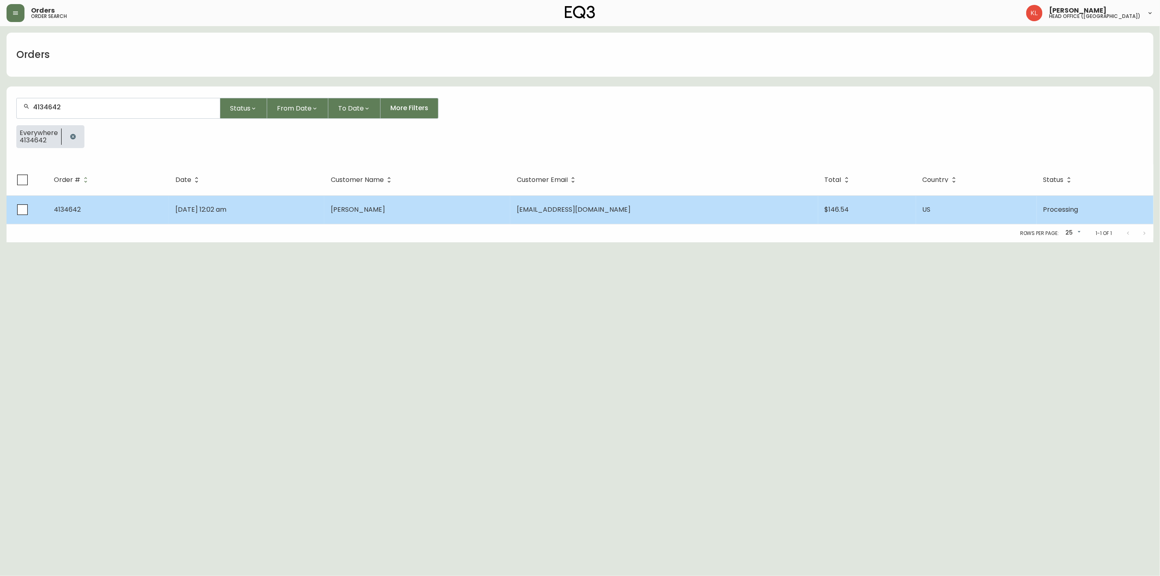
click at [219, 205] on span "Aug 14 2025, 12:02 am" at bounding box center [200, 209] width 51 height 9
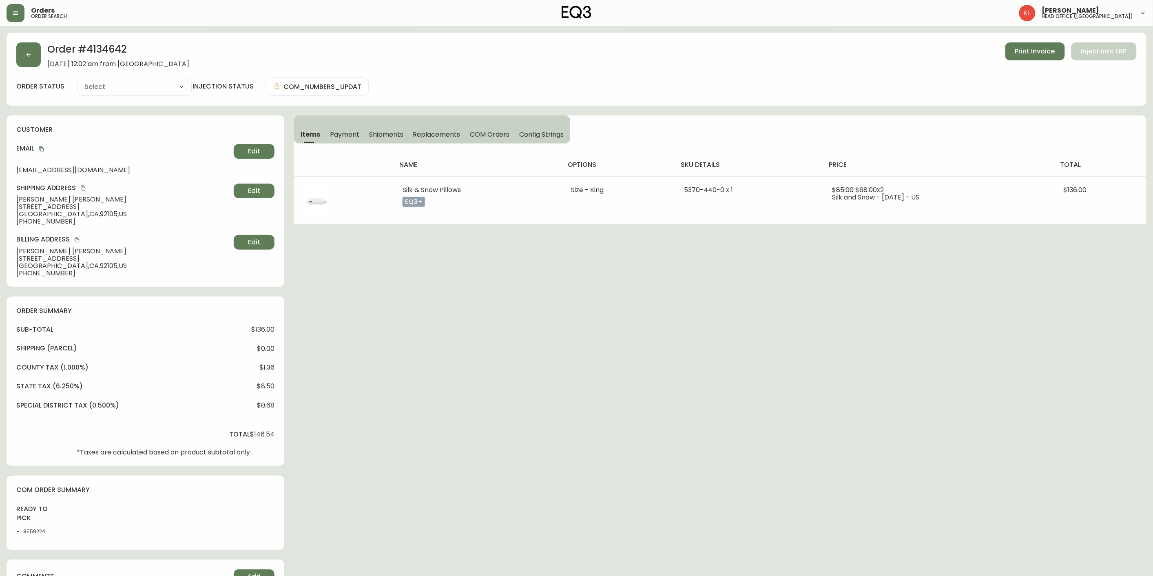
type input "Processing"
select select "PROCESSING"
